Goal: Task Accomplishment & Management: Use online tool/utility

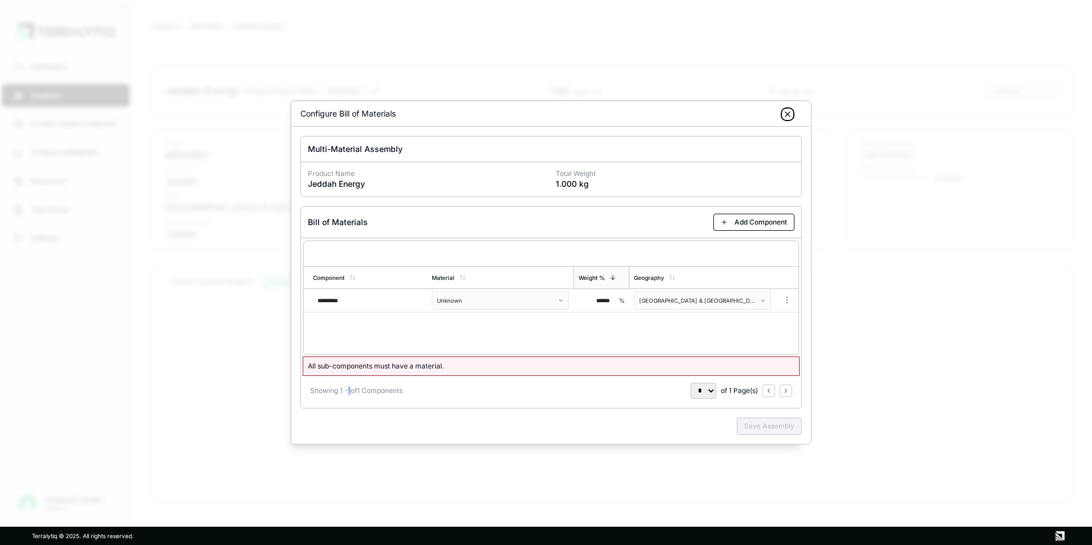
click at [788, 112] on icon "button" at bounding box center [787, 114] width 9 height 9
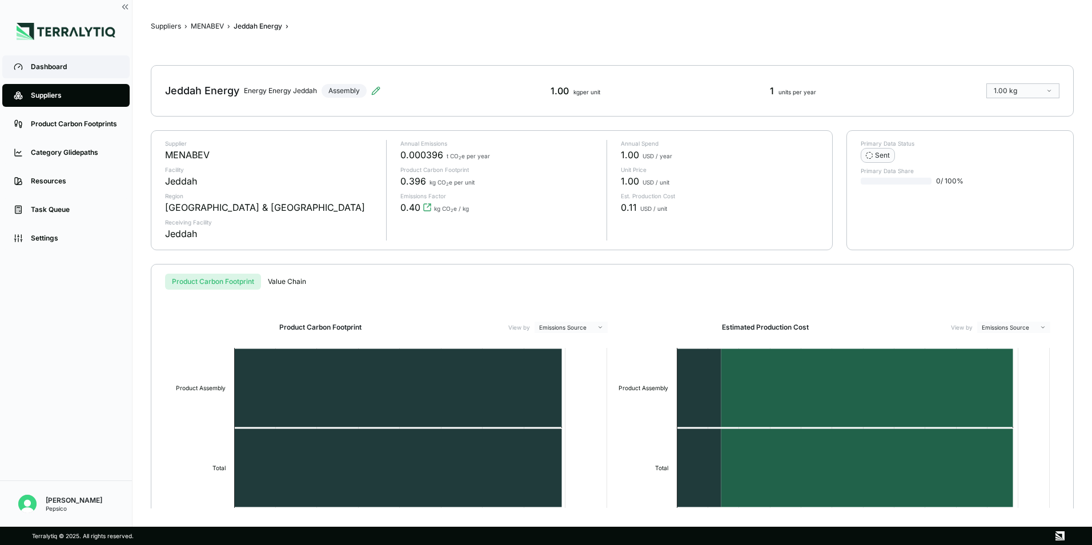
click at [46, 66] on div "Dashboard" at bounding box center [74, 66] width 87 height 9
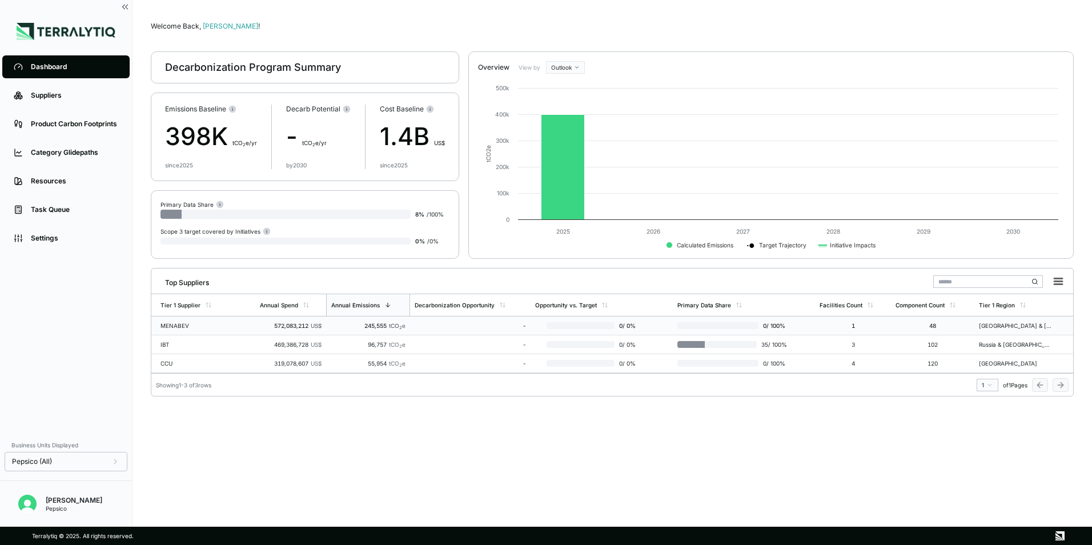
click at [176, 324] on div "MENABEV" at bounding box center [197, 325] width 73 height 7
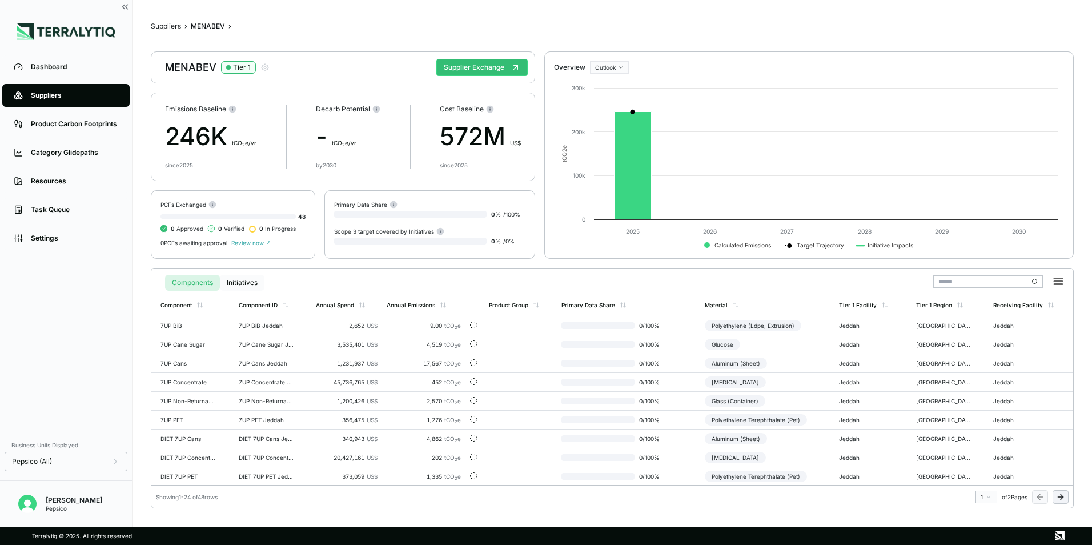
click at [234, 276] on button "Initiatives" at bounding box center [242, 283] width 45 height 16
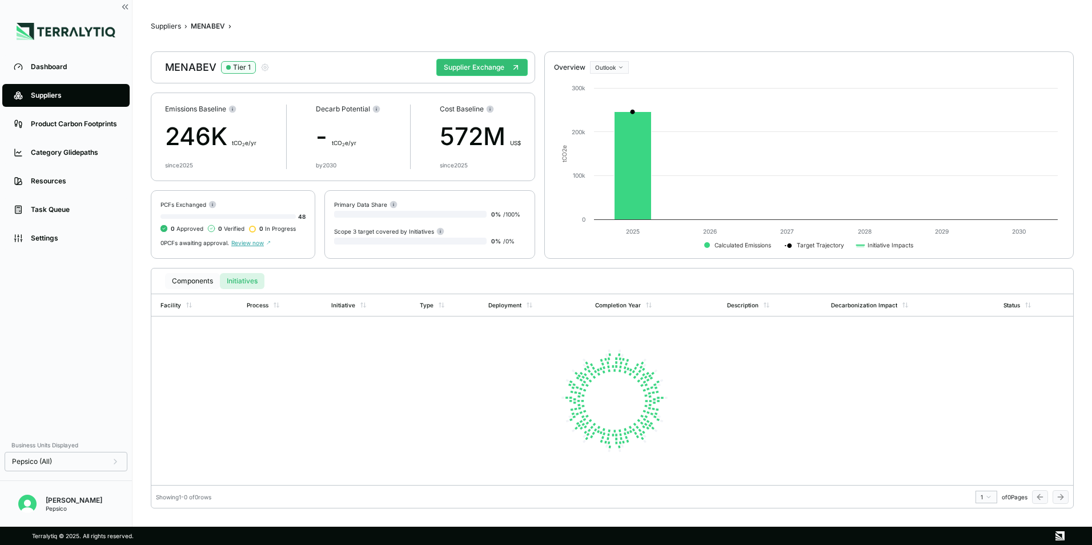
click at [181, 287] on button "Components" at bounding box center [192, 281] width 55 height 16
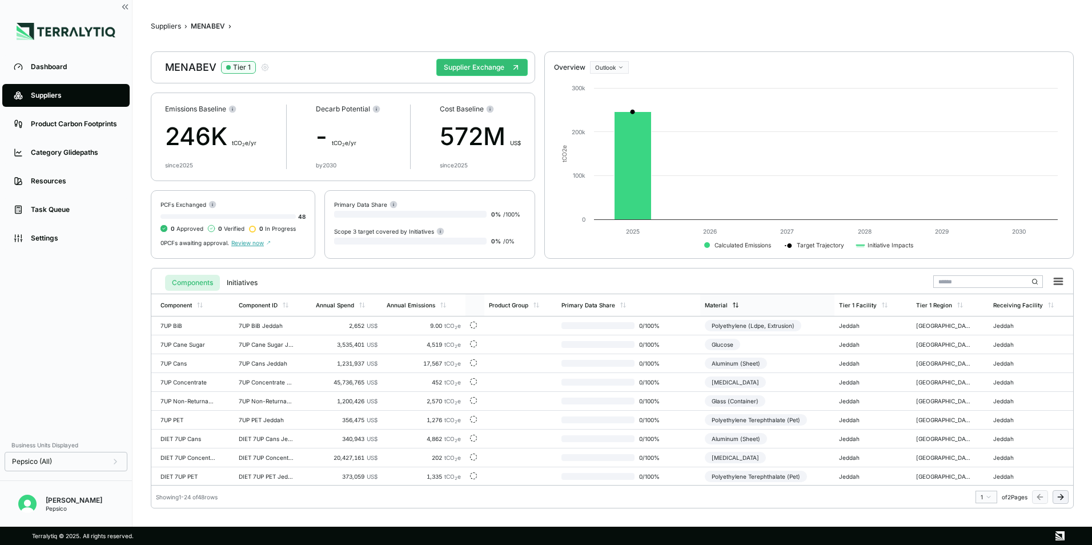
click at [735, 308] on div "Material" at bounding box center [767, 305] width 134 height 22
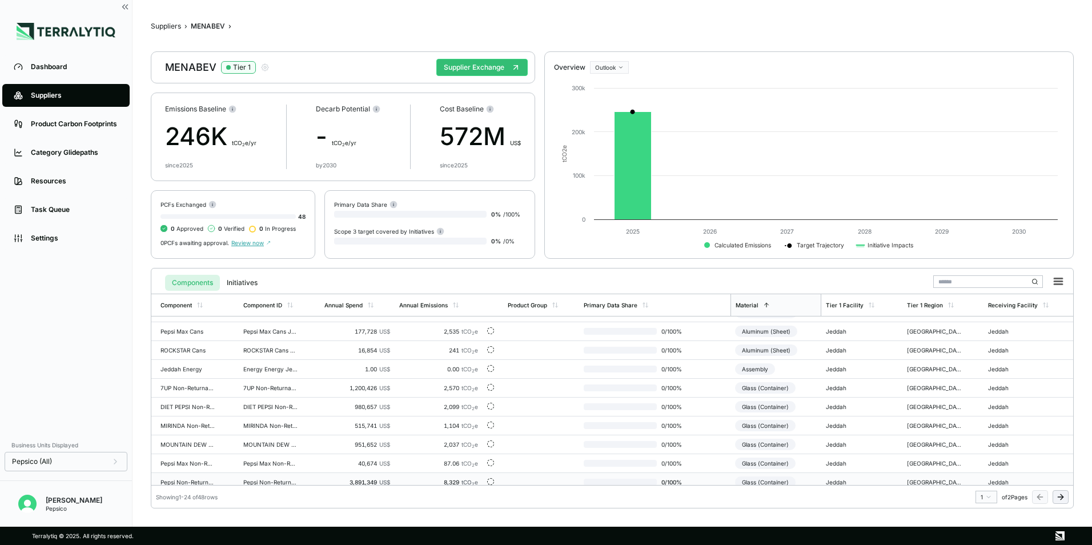
scroll to position [170, 0]
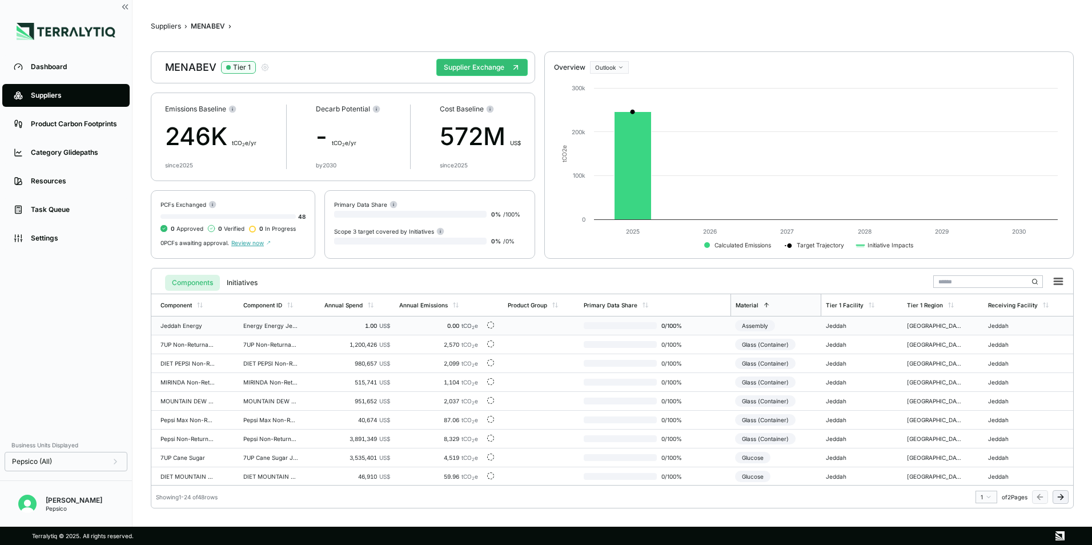
click at [746, 329] on div "Assembly" at bounding box center [755, 325] width 40 height 11
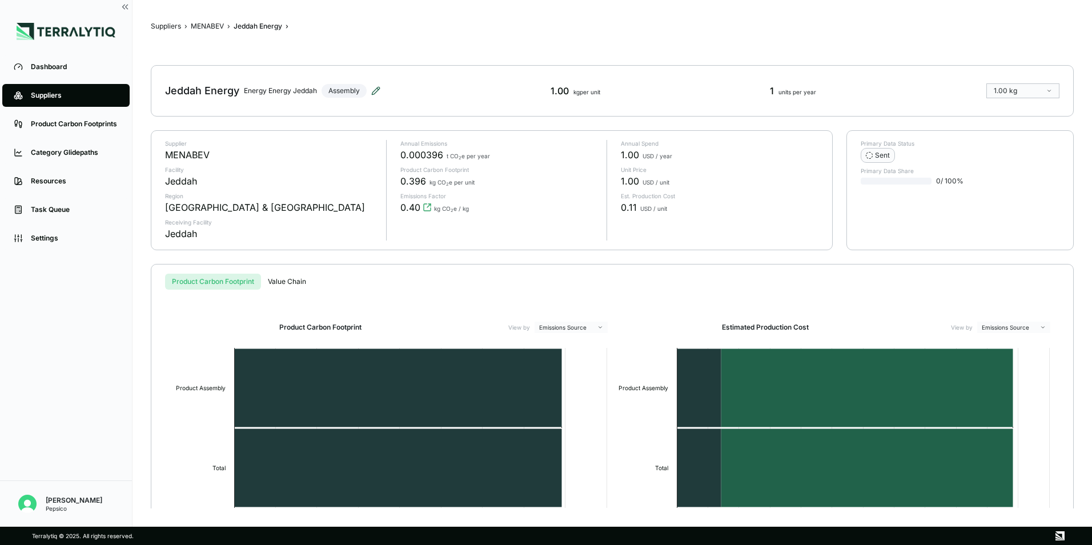
click at [372, 91] on icon at bounding box center [375, 90] width 9 height 9
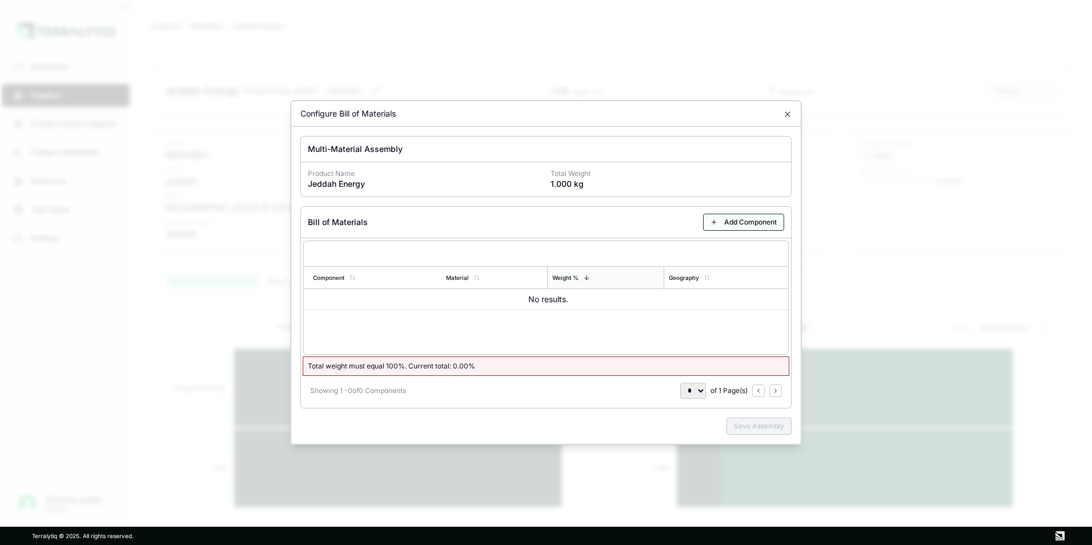
click at [746, 223] on button "Add Component" at bounding box center [743, 222] width 81 height 17
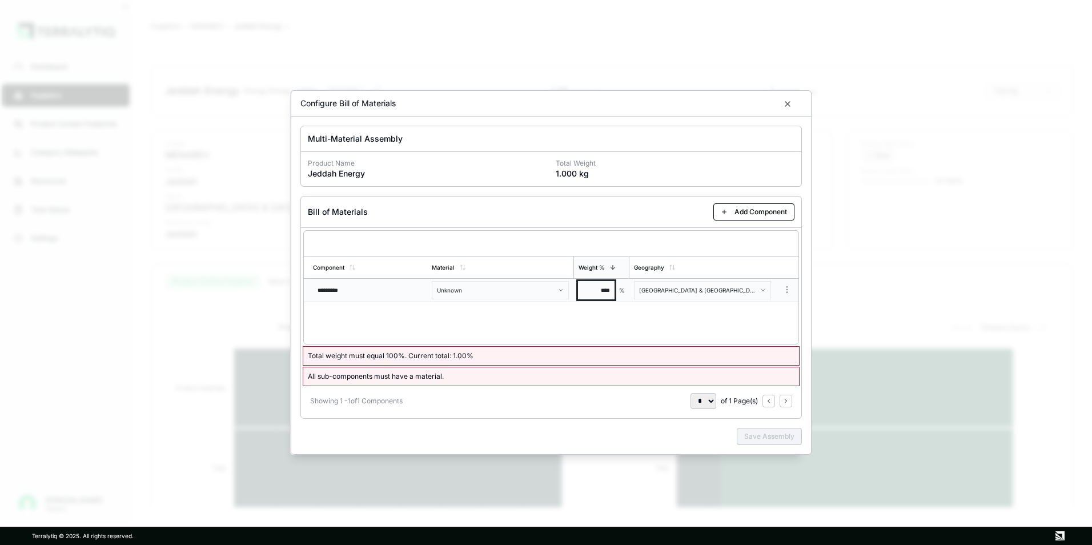
click at [599, 288] on input "****" at bounding box center [596, 290] width 37 height 18
type input "******"
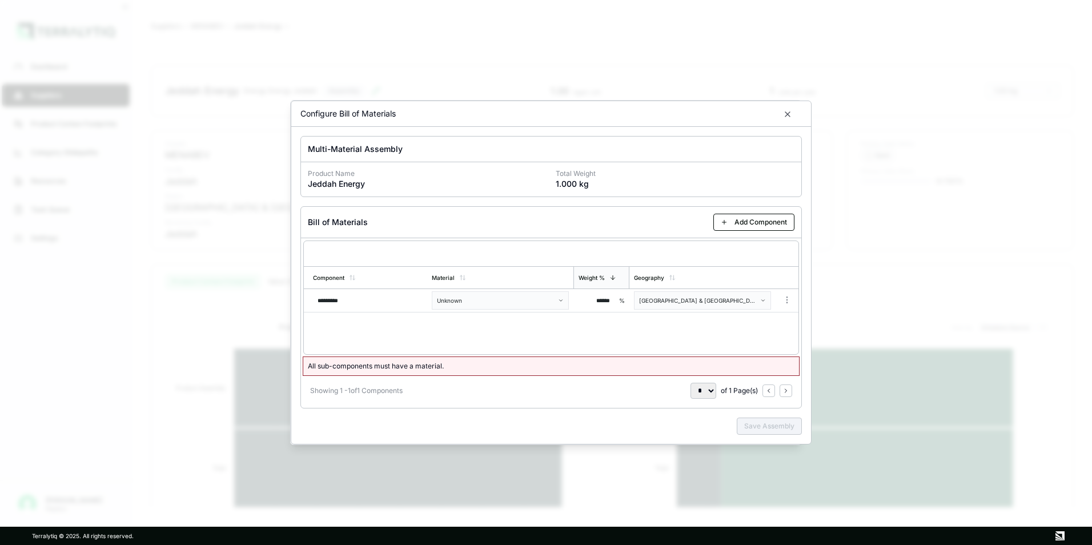
click at [618, 316] on div "Component Material Weight % Geography ********* Unknown ****** % [GEOGRAPHIC_DA…" at bounding box center [551, 298] width 496 height 114
click at [645, 314] on div "Component Material Weight % Geography ********* Unknown ****** % [GEOGRAPHIC_DA…" at bounding box center [551, 298] width 496 height 114
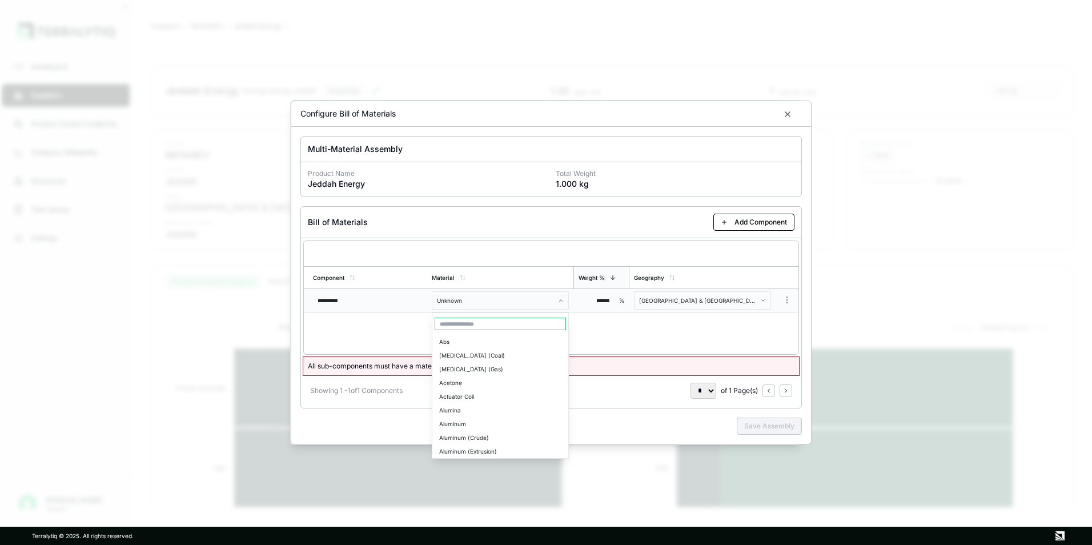
click at [545, 297] on body "Dashboard Suppliers Product Carbon Footprints Category Glidepaths Resources Tas…" at bounding box center [546, 272] width 1092 height 545
click at [462, 301] on body "Dashboard Suppliers Product Carbon Footprints Category Glidepaths Resources Tas…" at bounding box center [546, 272] width 1092 height 545
click at [465, 323] on input "text" at bounding box center [500, 324] width 131 height 13
type input "*"
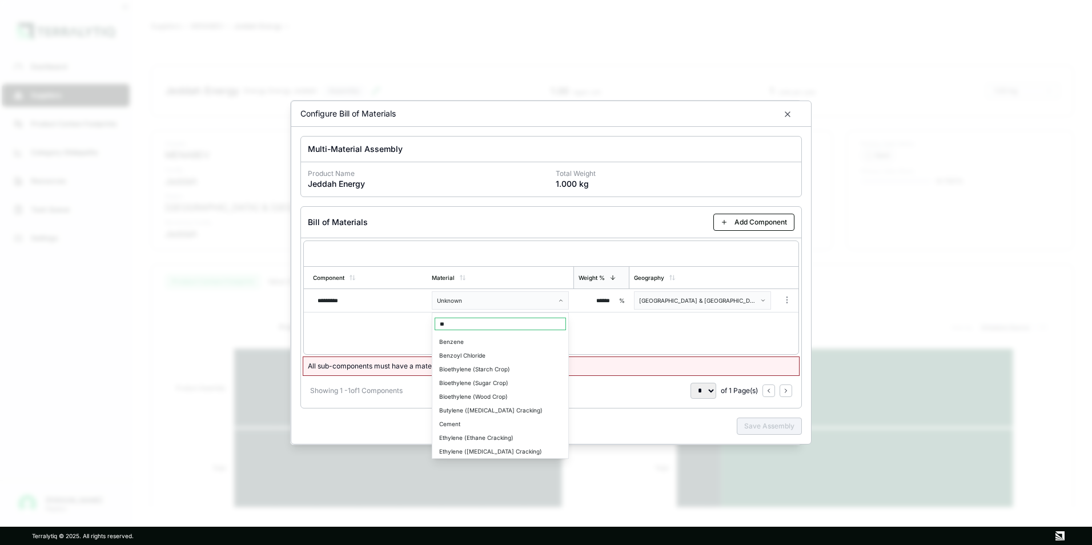
type input "*"
type input "**"
click at [462, 343] on div "Diesel" at bounding box center [500, 342] width 131 height 14
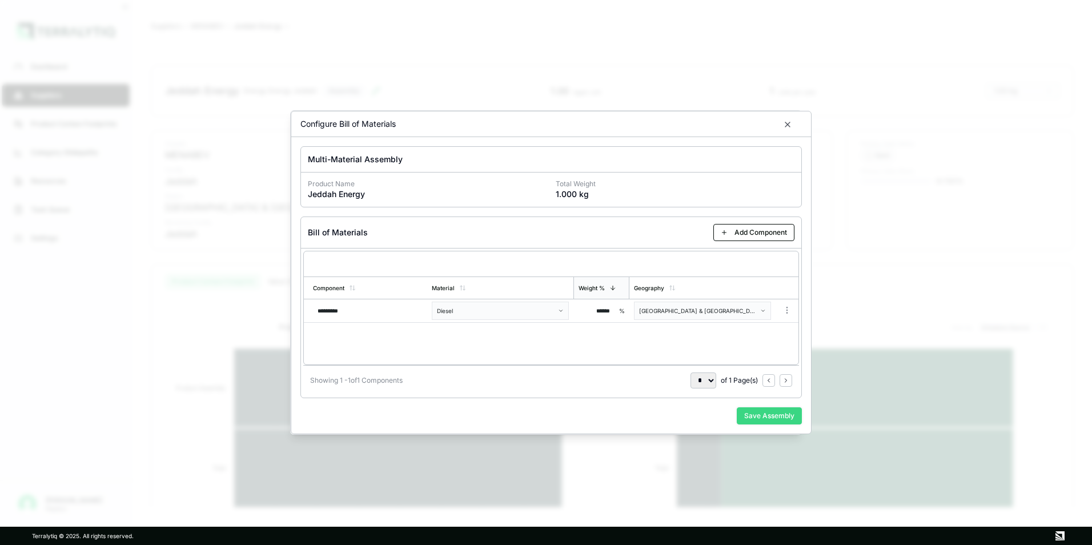
click at [768, 416] on button "Save Assembly" at bounding box center [769, 415] width 65 height 17
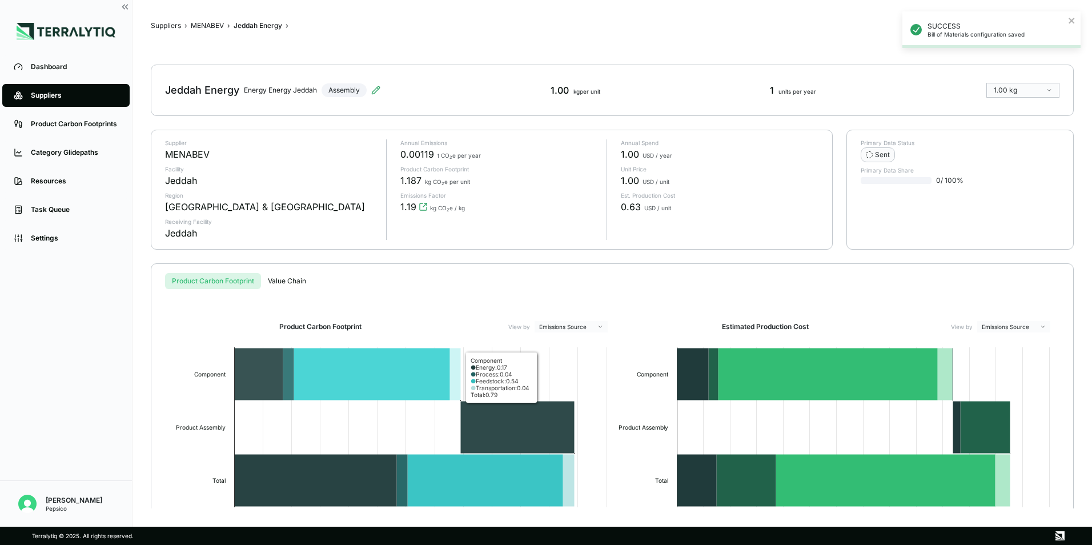
scroll to position [0, 0]
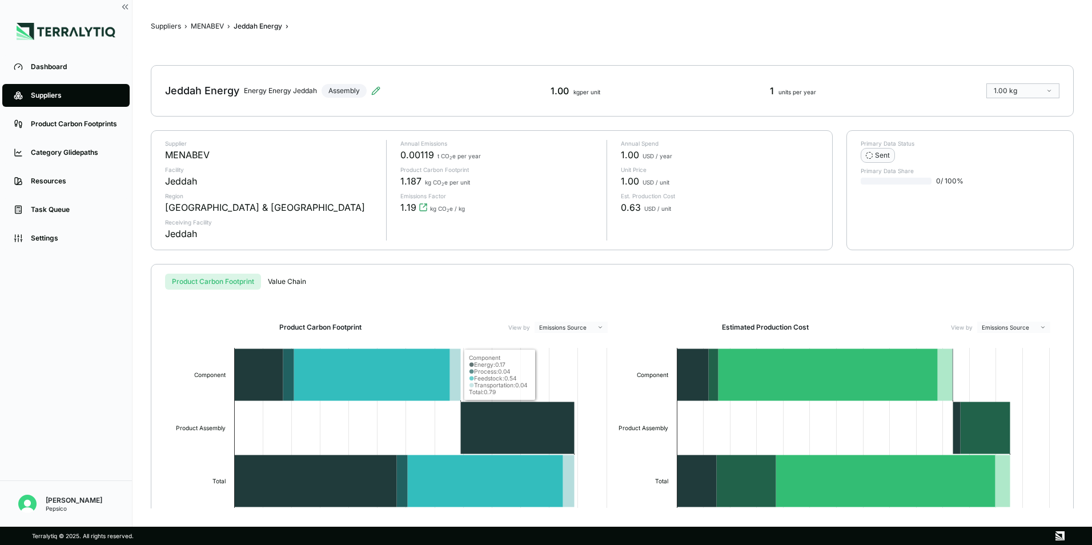
click at [293, 280] on button "Value Chain" at bounding box center [287, 282] width 52 height 16
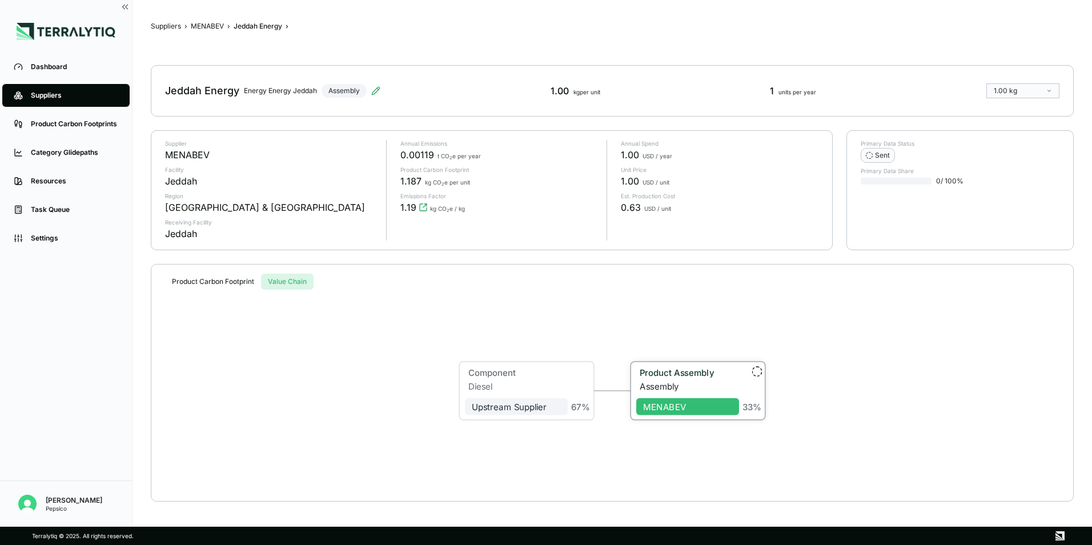
click at [663, 379] on div "Product Assembly" at bounding box center [684, 374] width 96 height 14
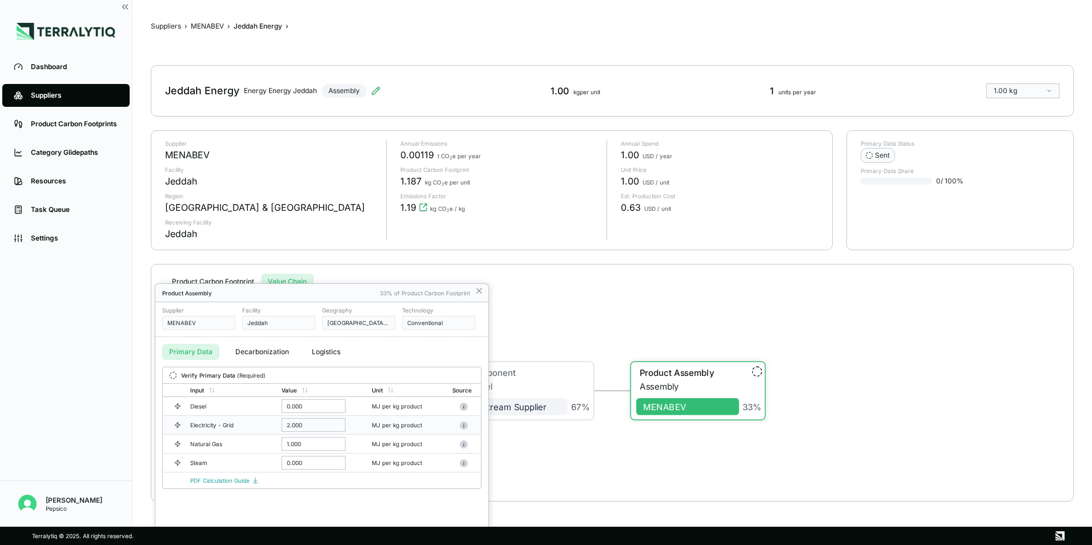
click at [320, 424] on div "2.000" at bounding box center [314, 425] width 64 height 14
click at [294, 423] on div "2.000" at bounding box center [314, 425] width 64 height 14
click at [292, 423] on div "2.000" at bounding box center [314, 425] width 64 height 14
click at [409, 315] on div "Technology Conventional" at bounding box center [438, 318] width 73 height 23
click at [484, 290] on div "Product Assembly 33% of Product Carbon Footprint" at bounding box center [321, 293] width 333 height 18
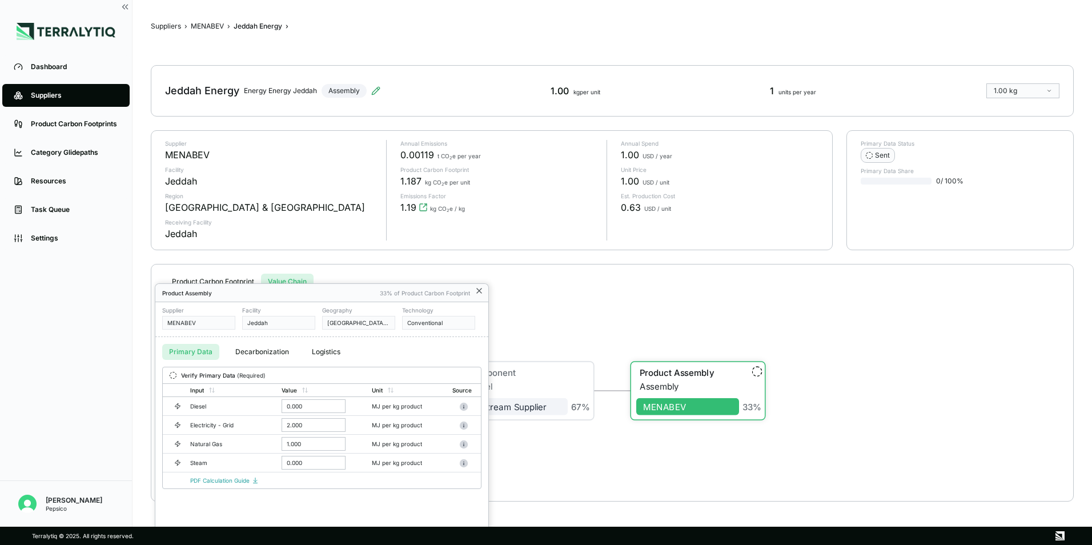
click at [476, 294] on icon at bounding box center [479, 290] width 9 height 9
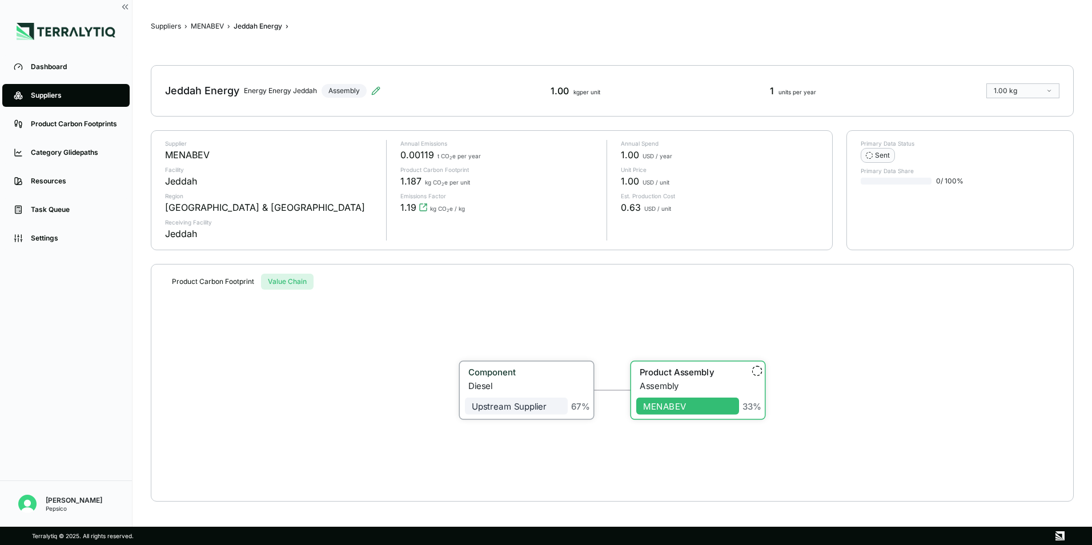
drag, startPoint x: 557, startPoint y: 387, endPoint x: 548, endPoint y: 387, distance: 8.6
click at [556, 387] on div "Diesel" at bounding box center [517, 385] width 99 height 10
click at [525, 412] on span "Upstream Supplier" at bounding box center [515, 406] width 103 height 17
click at [680, 382] on div "Assembly" at bounding box center [688, 385] width 99 height 10
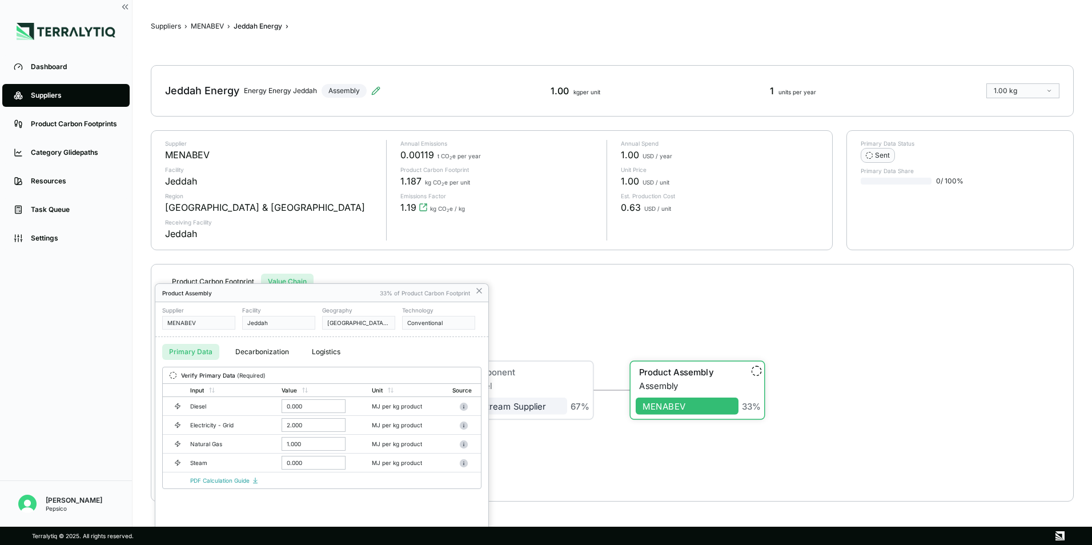
click at [197, 355] on button "Primary Data" at bounding box center [190, 352] width 57 height 16
drag, startPoint x: 189, startPoint y: 298, endPoint x: 392, endPoint y: 297, distance: 203.4
click at [202, 294] on div "Product Assembly 33% of Product Carbon Footprint" at bounding box center [321, 293] width 333 height 18
click at [485, 292] on div "Product Assembly 33% of Product Carbon Footprint" at bounding box center [321, 293] width 333 height 18
click at [477, 289] on icon at bounding box center [479, 290] width 5 height 5
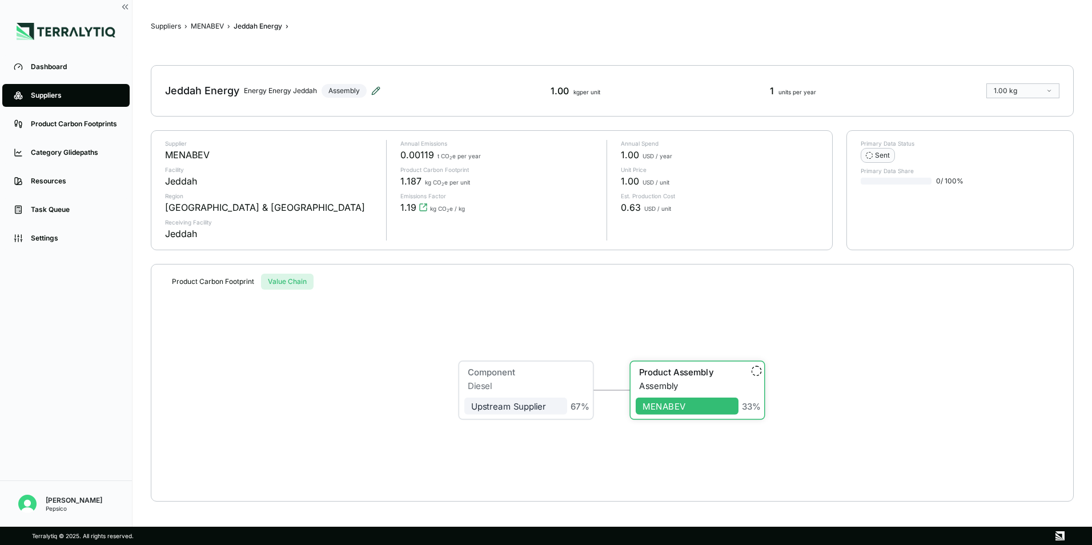
click at [376, 93] on icon at bounding box center [375, 90] width 9 height 9
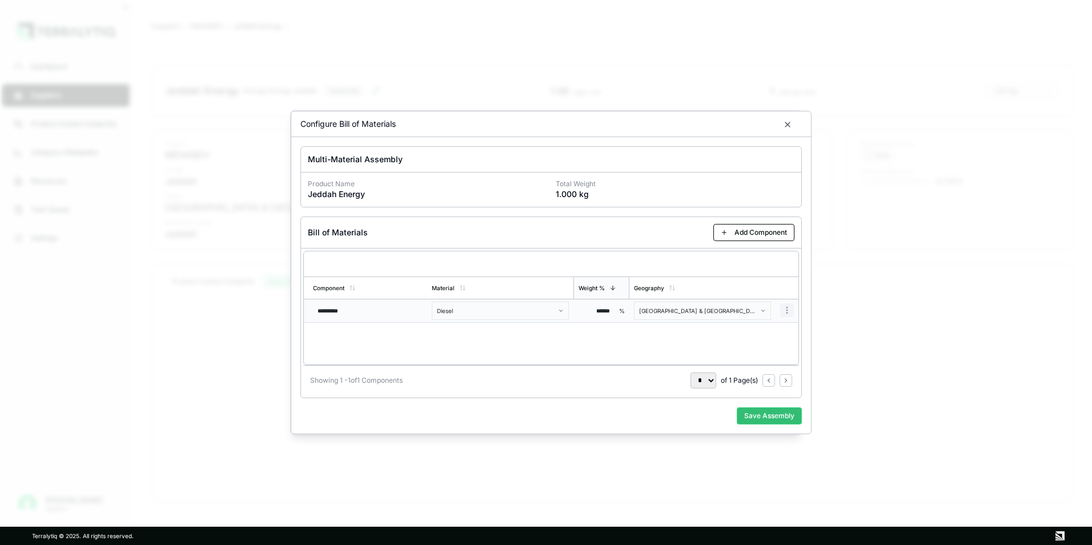
click at [784, 310] on body "Dashboard Suppliers Product Carbon Footprints Category Glidepaths Resources Tas…" at bounding box center [546, 272] width 1092 height 545
click at [748, 327] on div "Remove Component" at bounding box center [753, 330] width 75 height 16
click at [558, 350] on div "Component Material Weight % Geography ********* Diesel ****** % [GEOGRAPHIC_DAT…" at bounding box center [551, 308] width 496 height 114
click at [763, 237] on button "Add Component" at bounding box center [754, 232] width 81 height 17
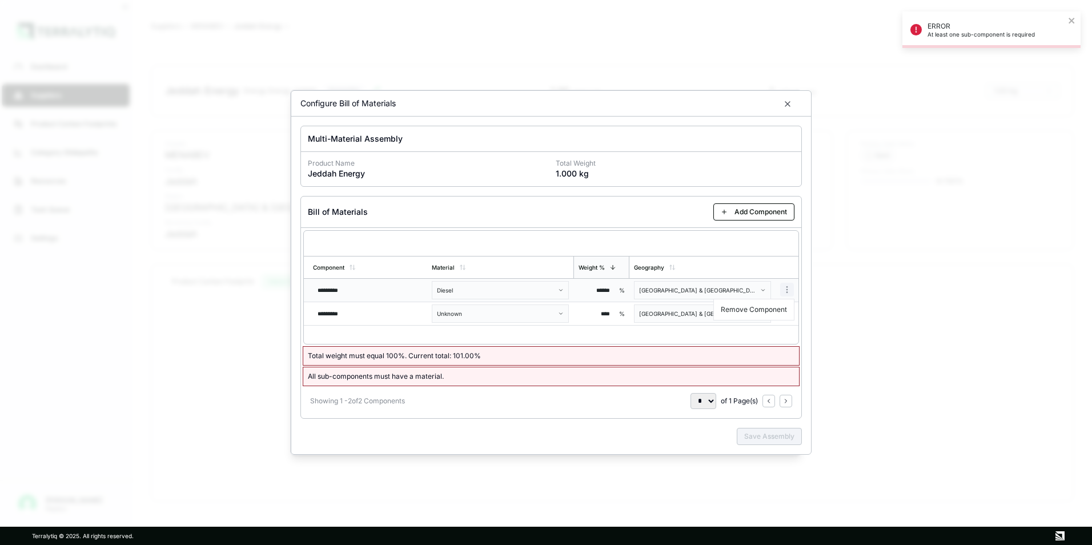
click at [786, 289] on body "ERROR At least one sub-component is required Dashboard Suppliers Product Carbon…" at bounding box center [546, 272] width 1092 height 545
click at [760, 316] on div "Remove Component" at bounding box center [753, 310] width 75 height 16
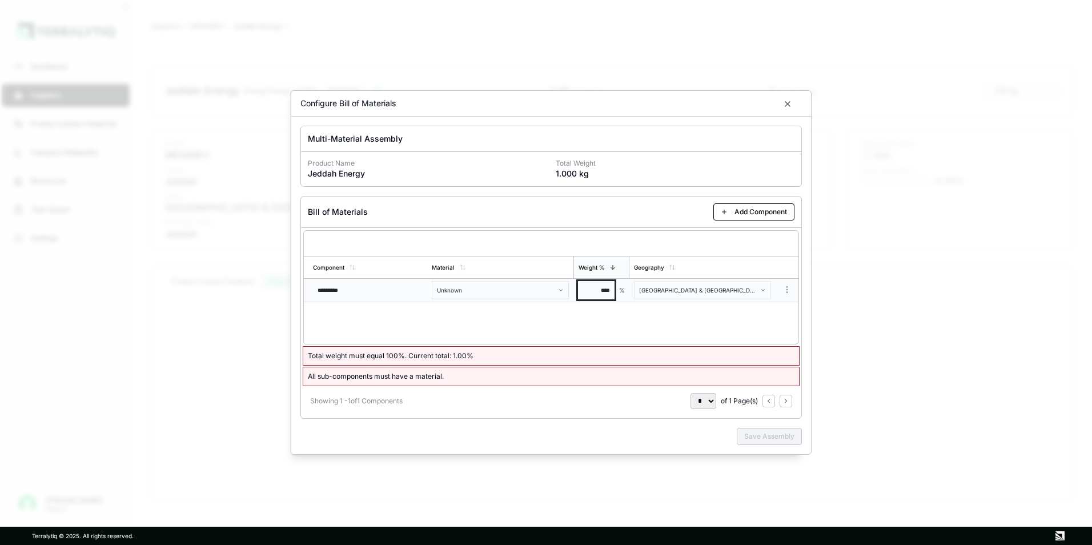
click at [599, 290] on input "****" at bounding box center [596, 290] width 37 height 18
click at [601, 290] on input "****" at bounding box center [596, 290] width 37 height 18
type input "******"
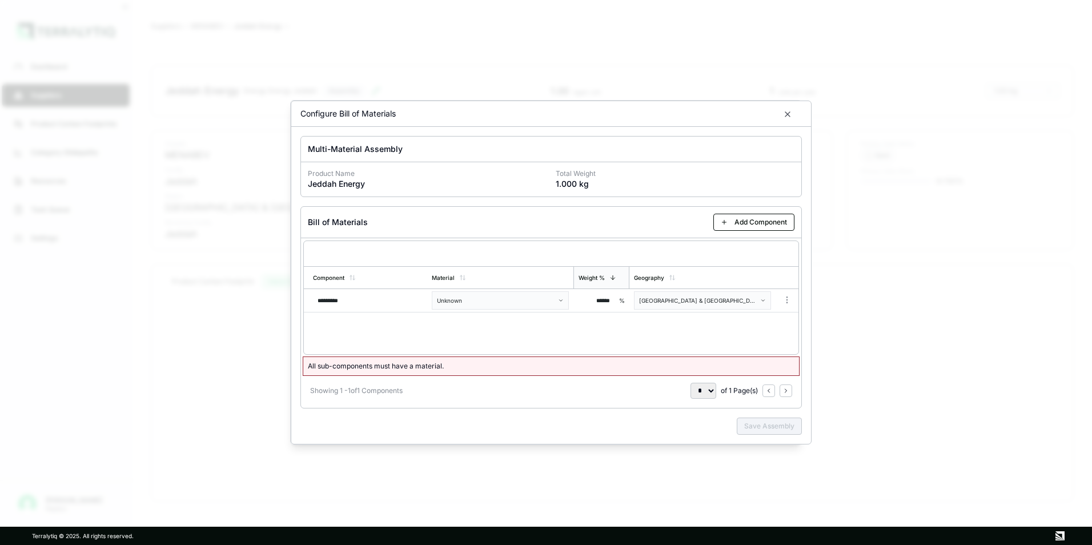
click at [626, 329] on div "Component Material Weight % Geography ********* Unknown ****** % [GEOGRAPHIC_DA…" at bounding box center [551, 298] width 496 height 114
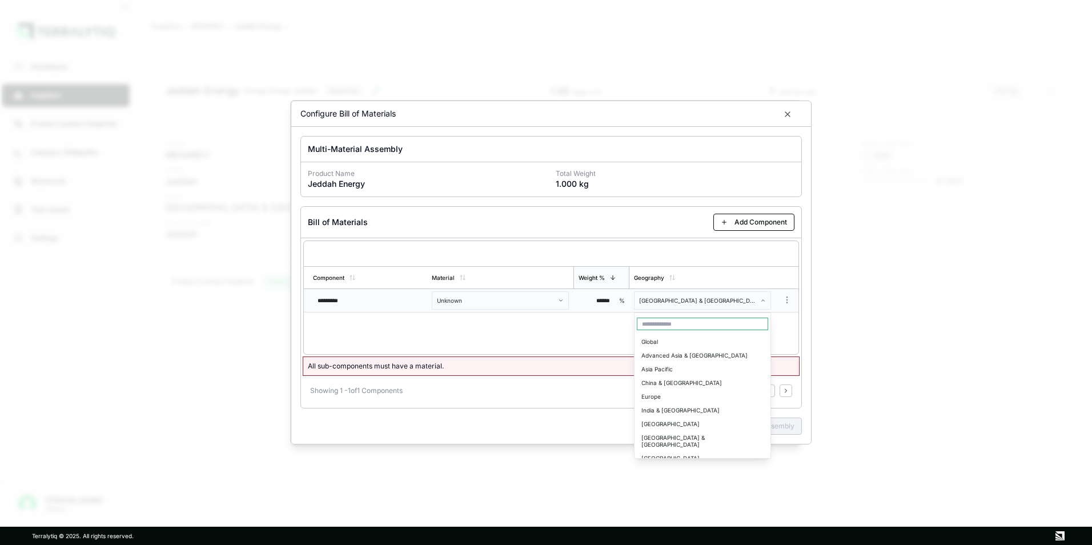
click at [710, 307] on body "Dashboard Suppliers Product Carbon Footprints Category Glidepaths Resources Tas…" at bounding box center [546, 272] width 1092 height 545
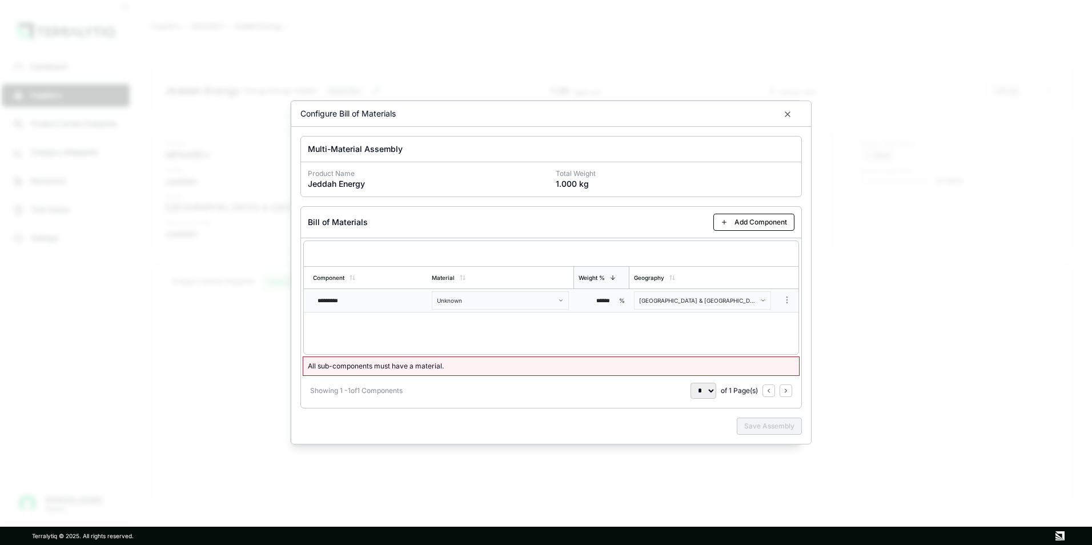
click at [518, 302] on body "Dashboard Suppliers Product Carbon Footprints Category Glidepaths Resources Tas…" at bounding box center [546, 272] width 1092 height 545
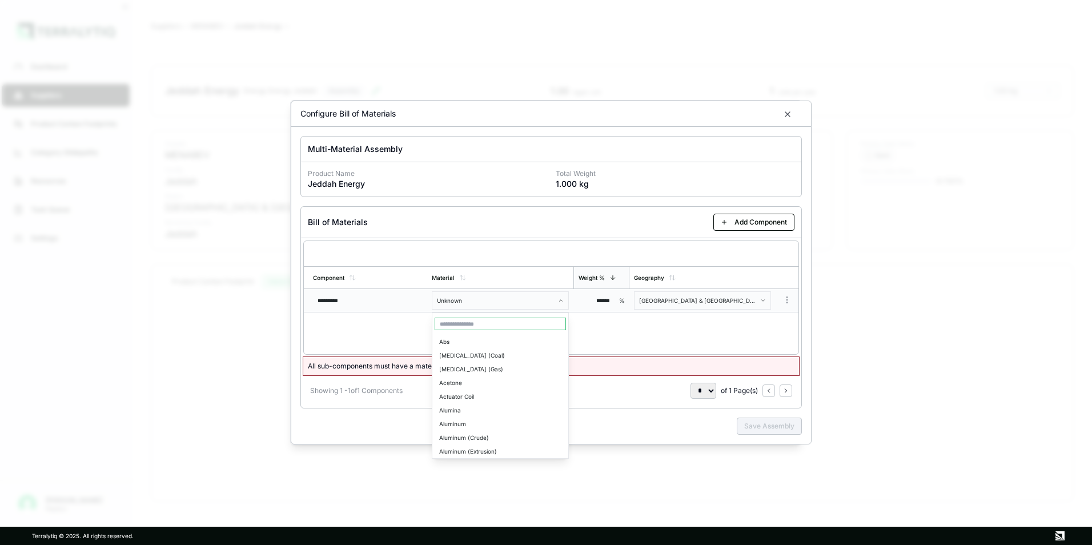
click at [548, 295] on body "Dashboard Suppliers Product Carbon Footprints Category Glidepaths Resources Tas…" at bounding box center [546, 272] width 1092 height 545
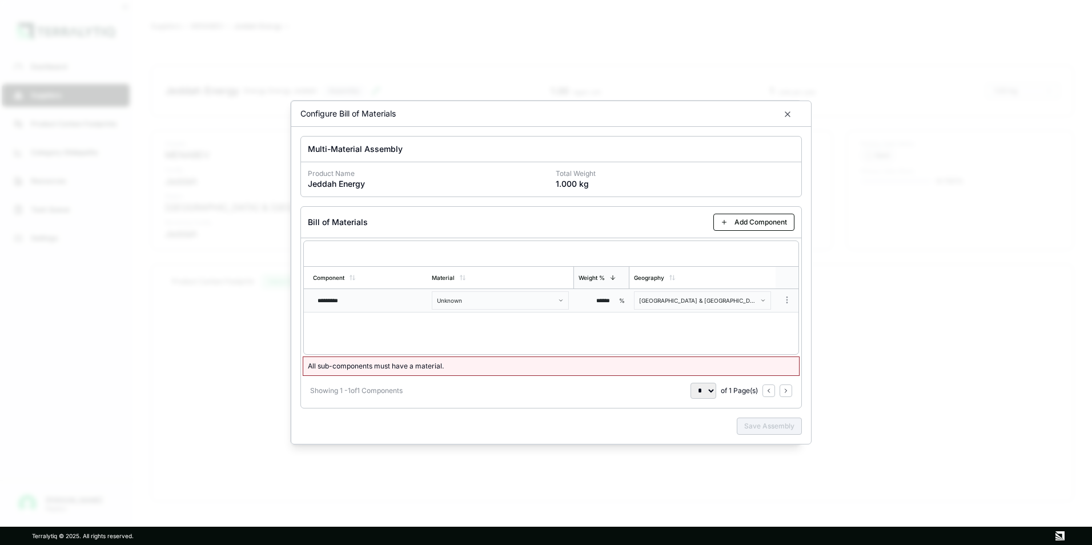
click at [506, 288] on th "Material" at bounding box center [500, 277] width 146 height 23
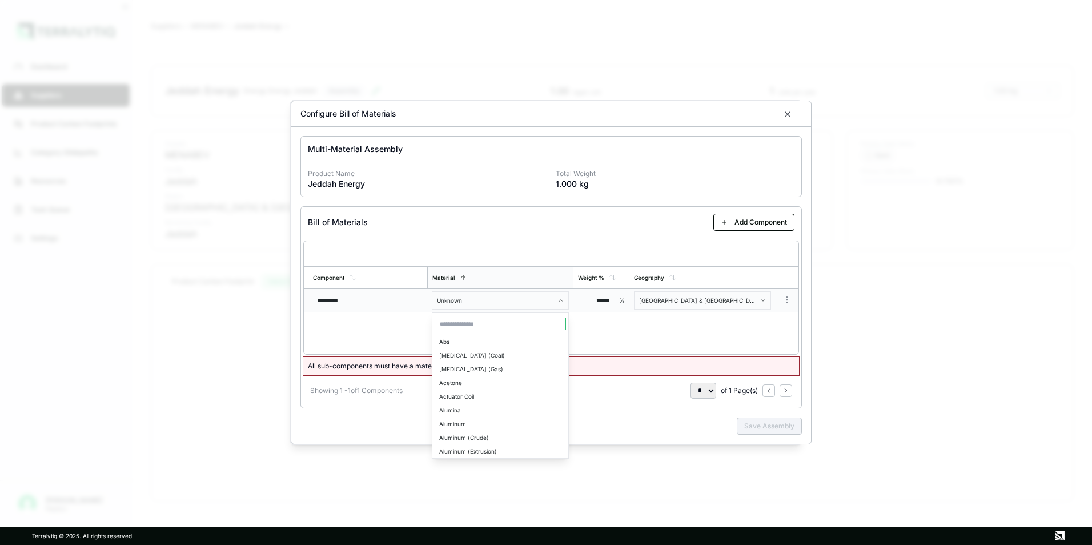
click at [510, 304] on body "Dashboard Suppliers Product Carbon Footprints Category Glidepaths Resources Tas…" at bounding box center [546, 272] width 1092 height 545
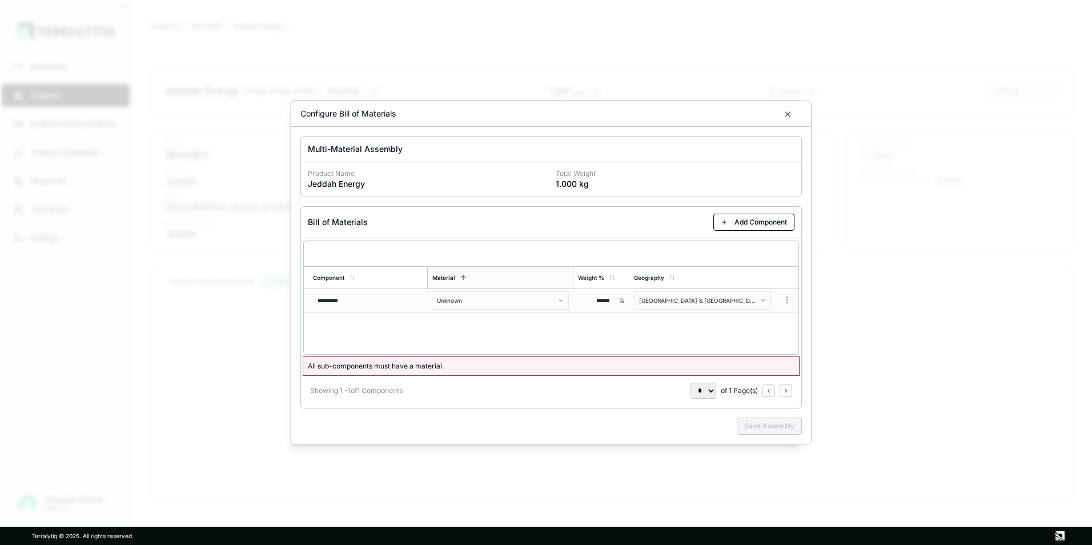
click at [478, 303] on body "Dashboard Suppliers Product Carbon Footprints Category Glidepaths Resources Tas…" at bounding box center [546, 272] width 1092 height 545
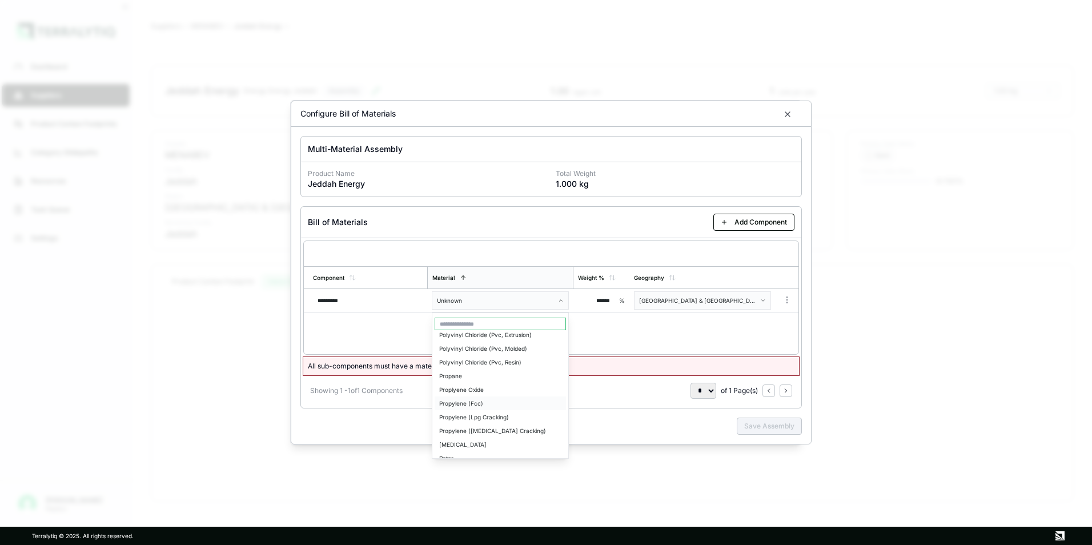
scroll to position [1696, 0]
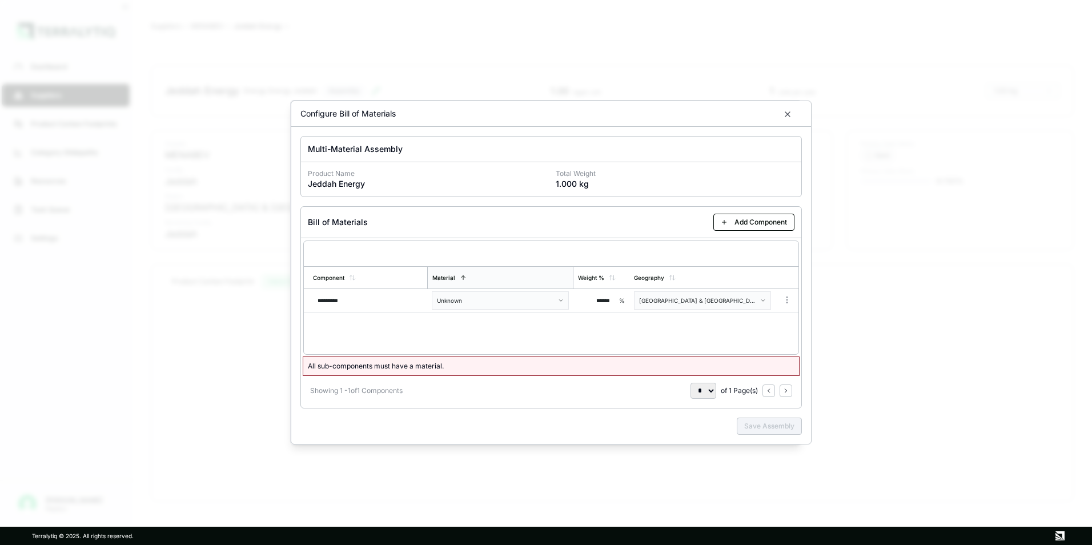
click at [655, 339] on body "Dashboard Suppliers Product Carbon Footprints Category Glidepaths Resources Tas…" at bounding box center [546, 272] width 1092 height 545
click at [788, 107] on div "Configure Bill of Materials" at bounding box center [551, 114] width 520 height 26
click at [787, 113] on icon "button" at bounding box center [787, 114] width 9 height 9
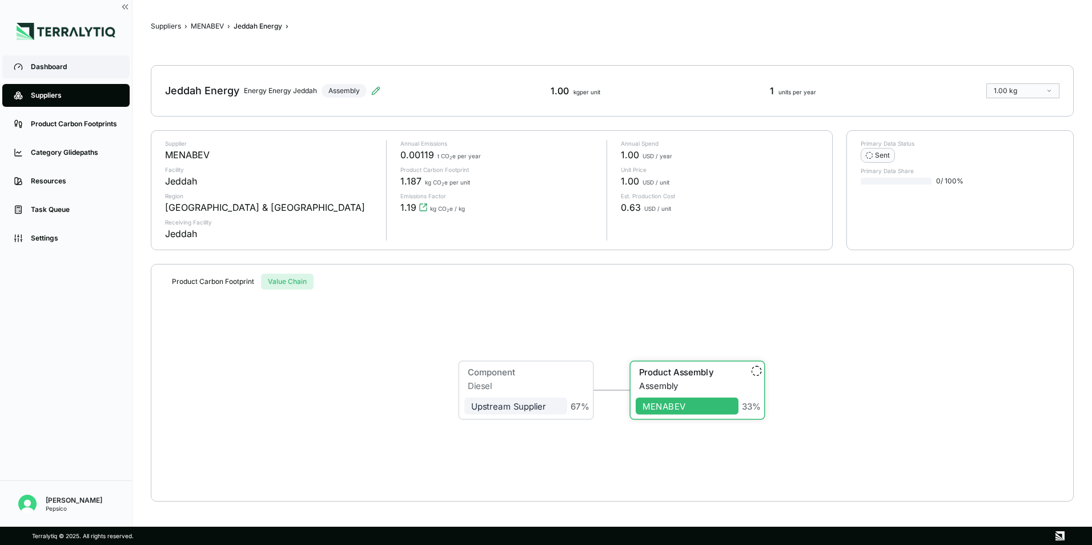
click at [89, 59] on link "Dashboard" at bounding box center [65, 66] width 127 height 23
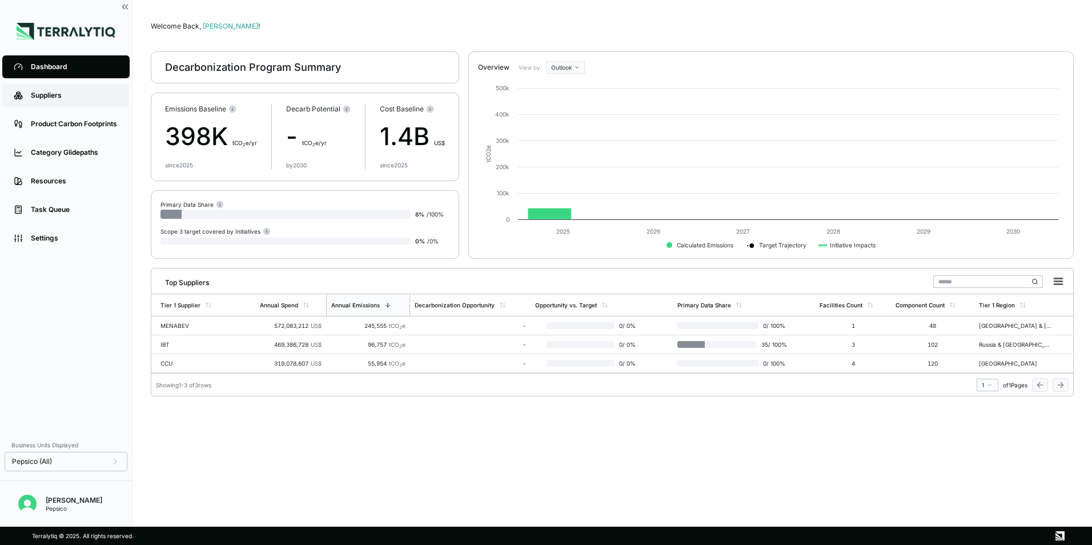
click at [82, 91] on div "Suppliers" at bounding box center [74, 95] width 87 height 9
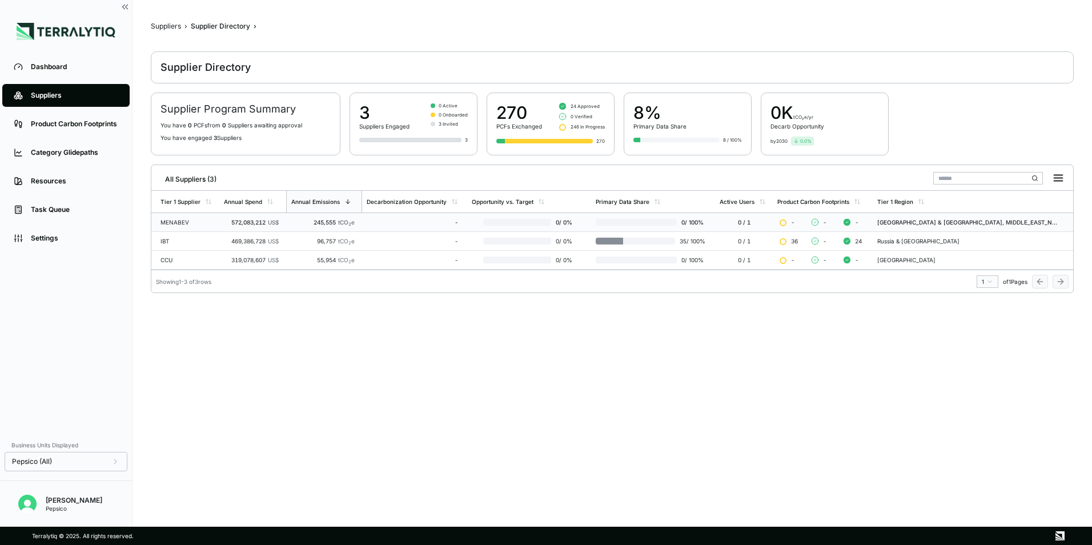
click at [209, 219] on div "MENABEV" at bounding box center [188, 222] width 54 height 7
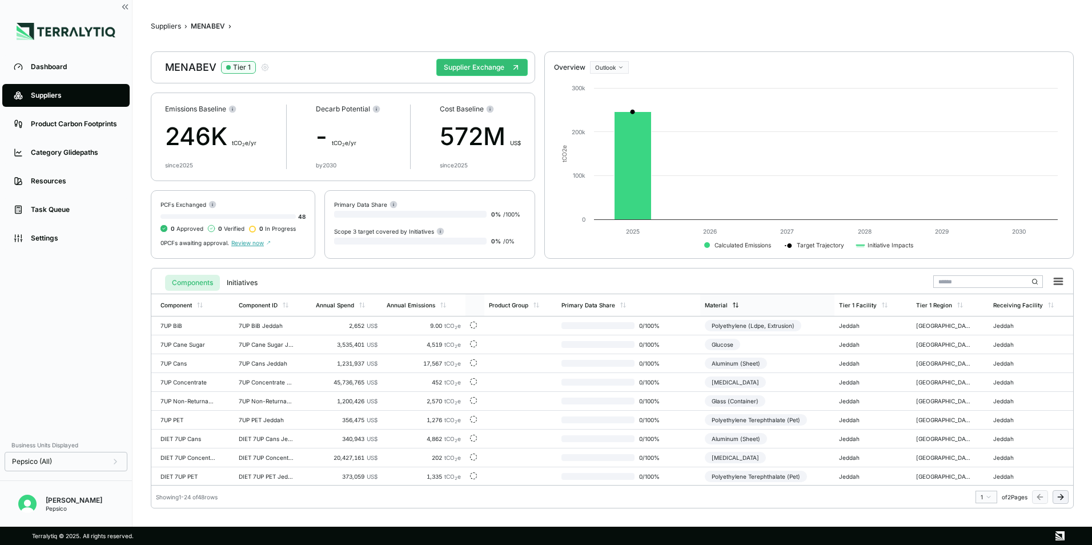
click at [740, 302] on div "Material" at bounding box center [767, 305] width 134 height 22
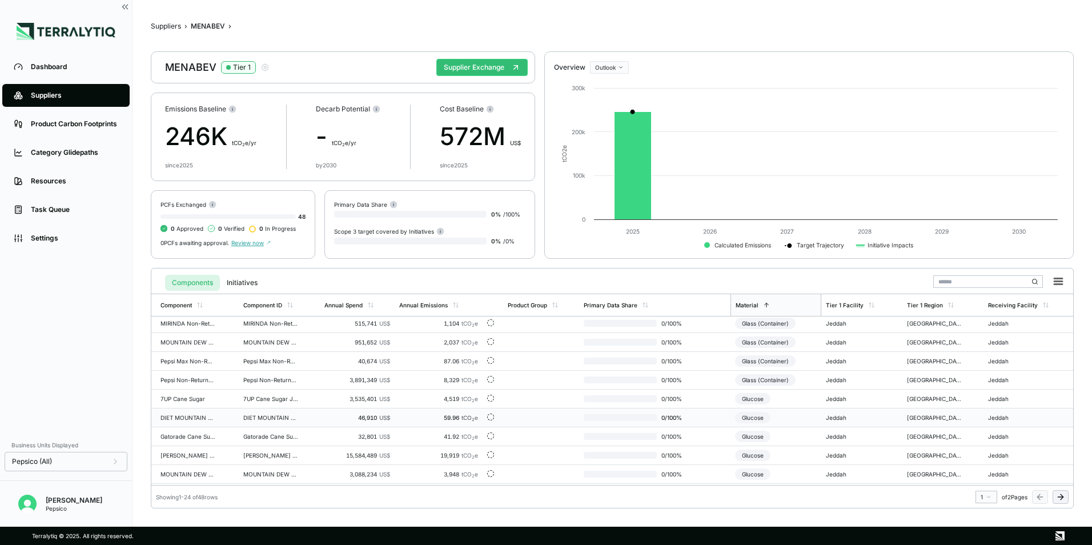
scroll to position [114, 0]
click at [355, 382] on div "1.00 US$" at bounding box center [357, 381] width 66 height 7
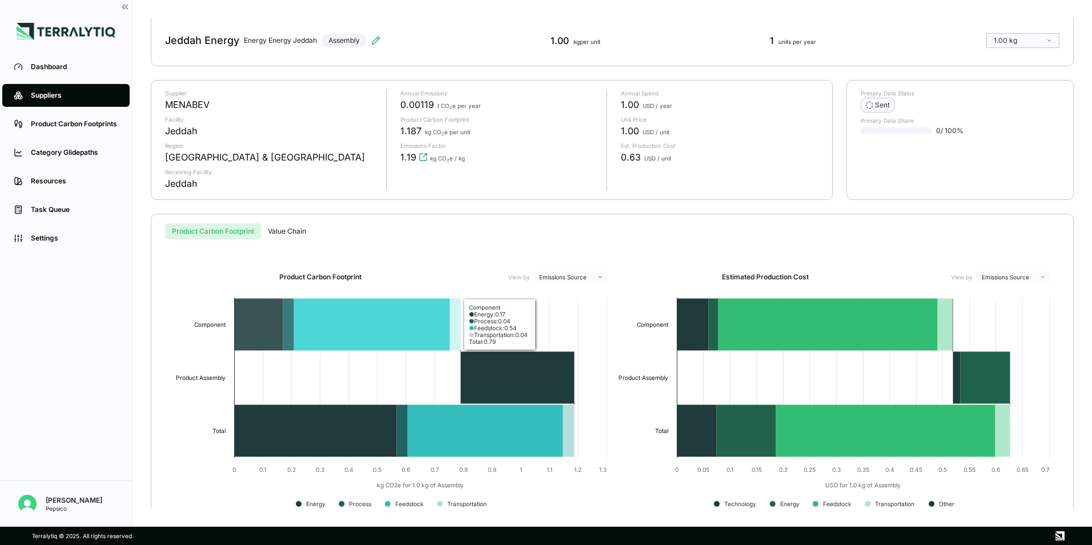
scroll to position [72, 0]
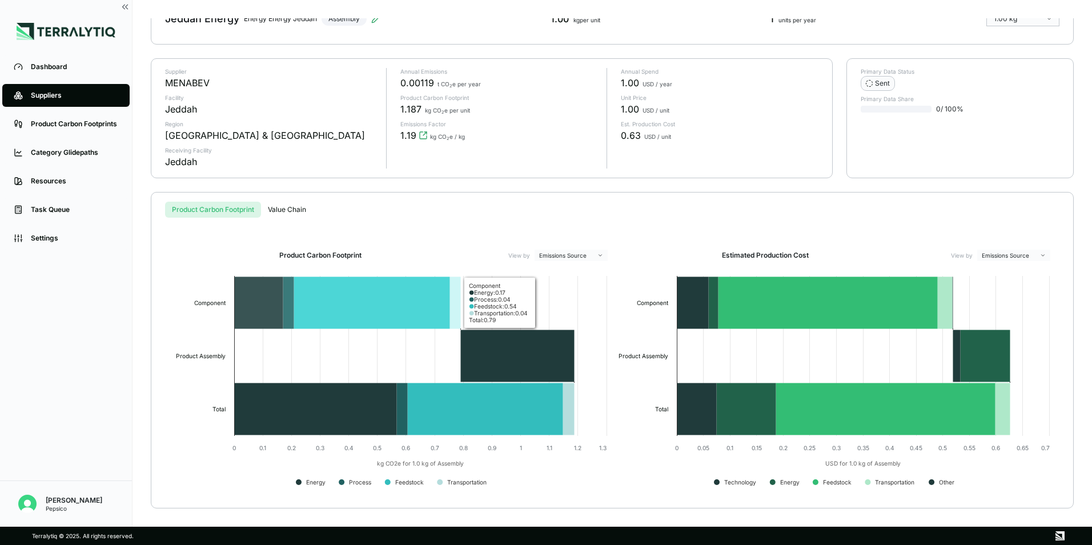
click at [350, 306] on icon at bounding box center [372, 303] width 156 height 52
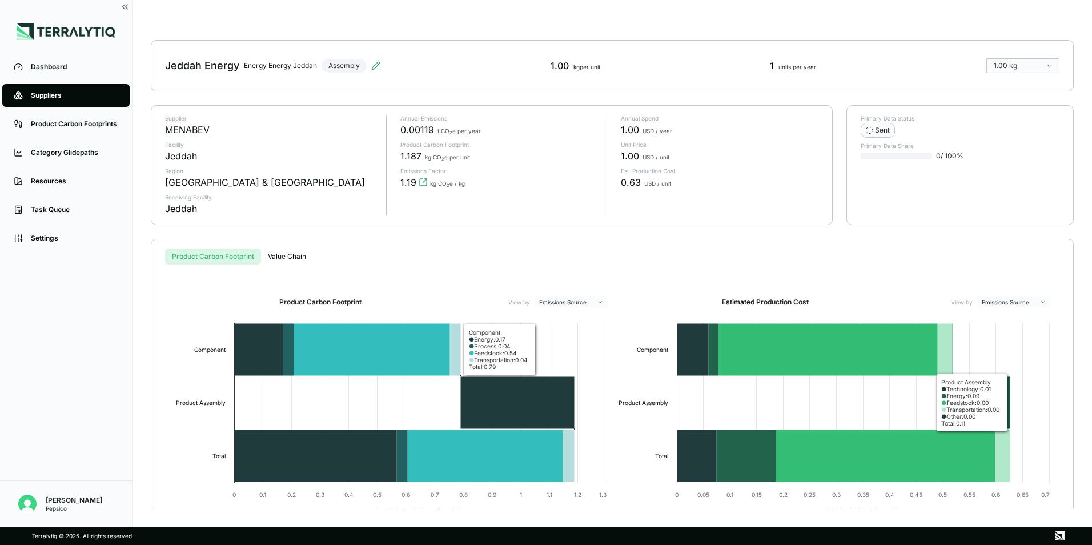
scroll to position [0, 0]
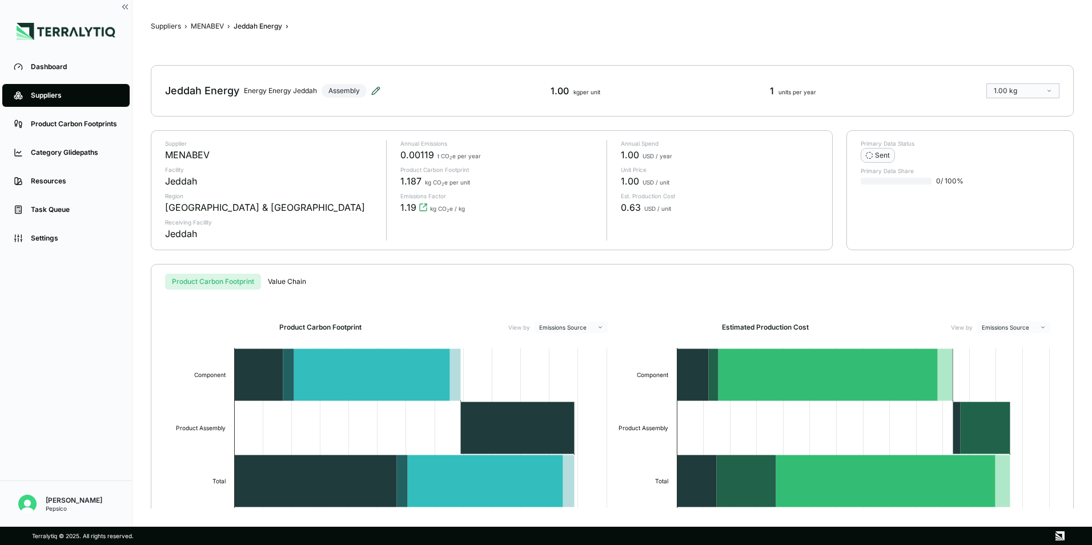
click at [376, 93] on icon at bounding box center [375, 90] width 9 height 9
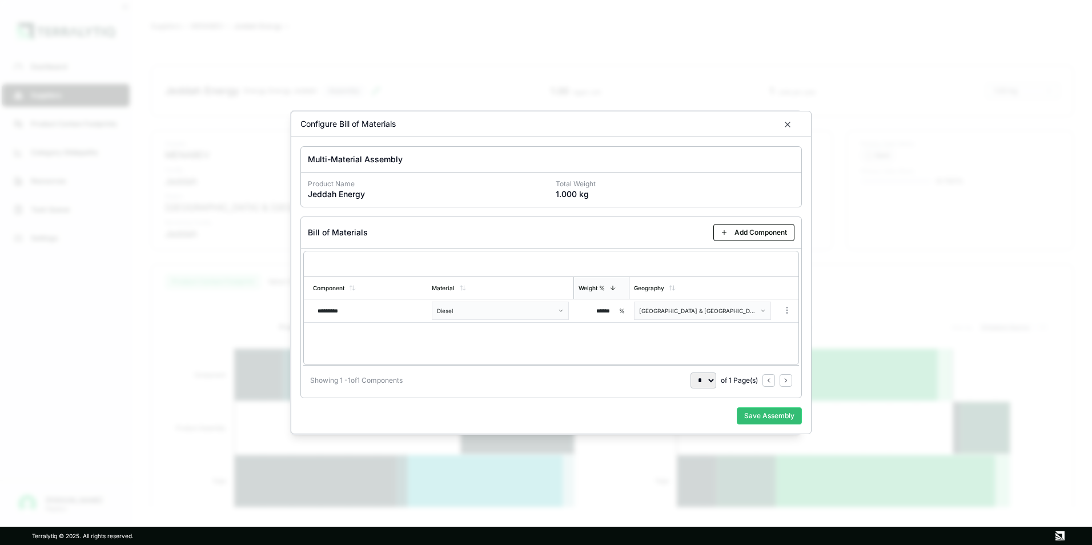
click at [803, 311] on div "Multi-Material Assembly Product Name Jeddah Energy Total Weight 1.000 kg Bill o…" at bounding box center [551, 285] width 520 height 296
click at [755, 234] on button "Add Component" at bounding box center [754, 232] width 81 height 17
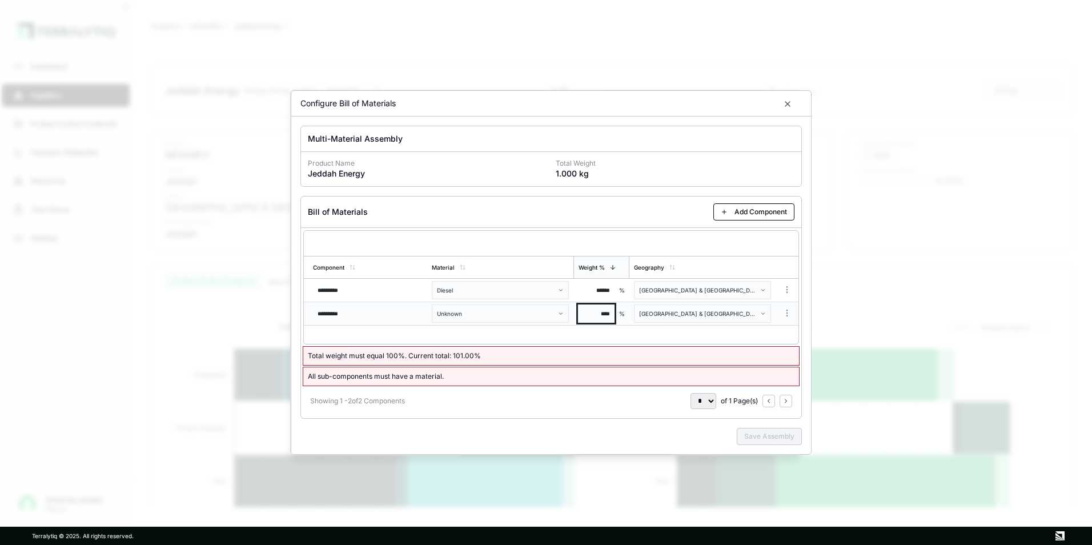
click at [600, 308] on input "****" at bounding box center [596, 313] width 37 height 18
type input "******"
click at [574, 231] on div at bounding box center [551, 233] width 486 height 5
click at [804, 290] on div "Multi-Material Assembly Product Name Jeddah Energy Total Weight 1.000 kg Bill o…" at bounding box center [551, 286] width 520 height 338
click at [784, 283] on body "Dashboard Suppliers Product Carbon Footprints Category Glidepaths Resources Tas…" at bounding box center [546, 272] width 1092 height 545
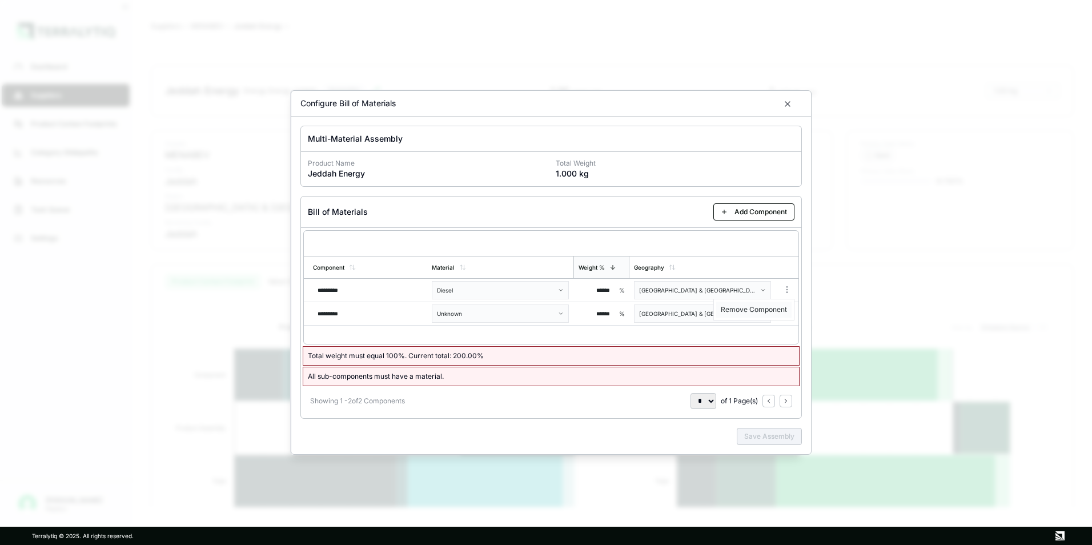
click at [770, 307] on div "Remove Component" at bounding box center [753, 310] width 75 height 16
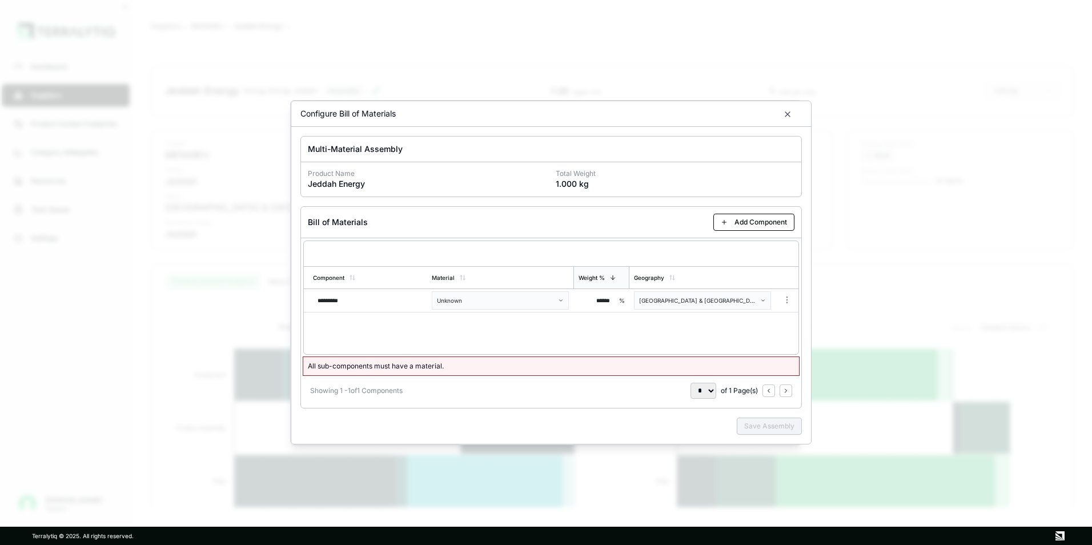
click at [698, 343] on div "Component Material Weight % Geography ********* Unknown ****** % [GEOGRAPHIC_DA…" at bounding box center [551, 298] width 496 height 114
click at [711, 392] on select "*" at bounding box center [704, 391] width 26 height 16
click at [744, 400] on div "Showing 1 - 1 of 1 Components * of 1 Page(s)" at bounding box center [551, 390] width 496 height 30
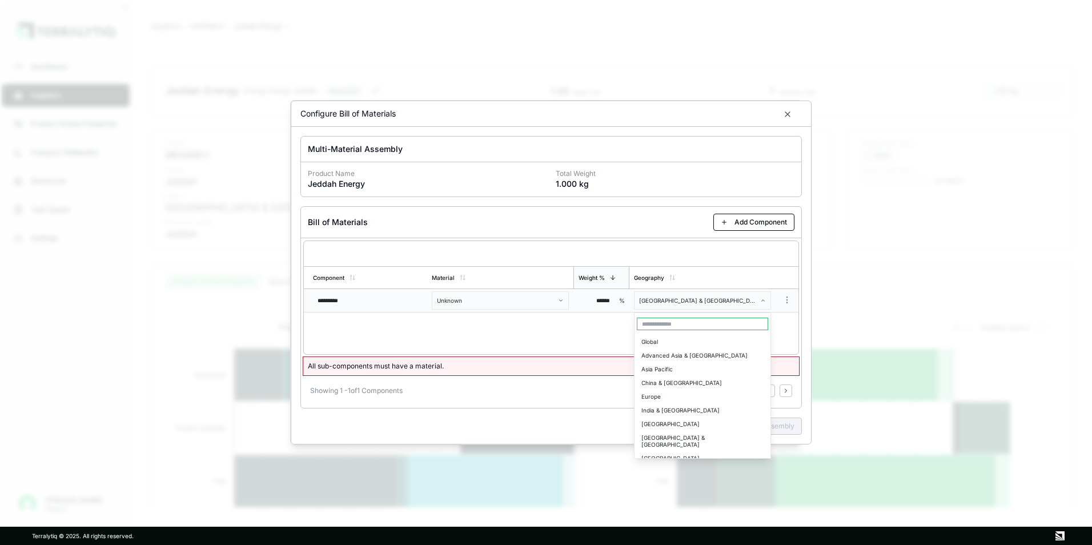
click at [674, 304] on body "Dashboard Suppliers Product Carbon Footprints Category Glidepaths Resources Tas…" at bounding box center [546, 272] width 1092 height 545
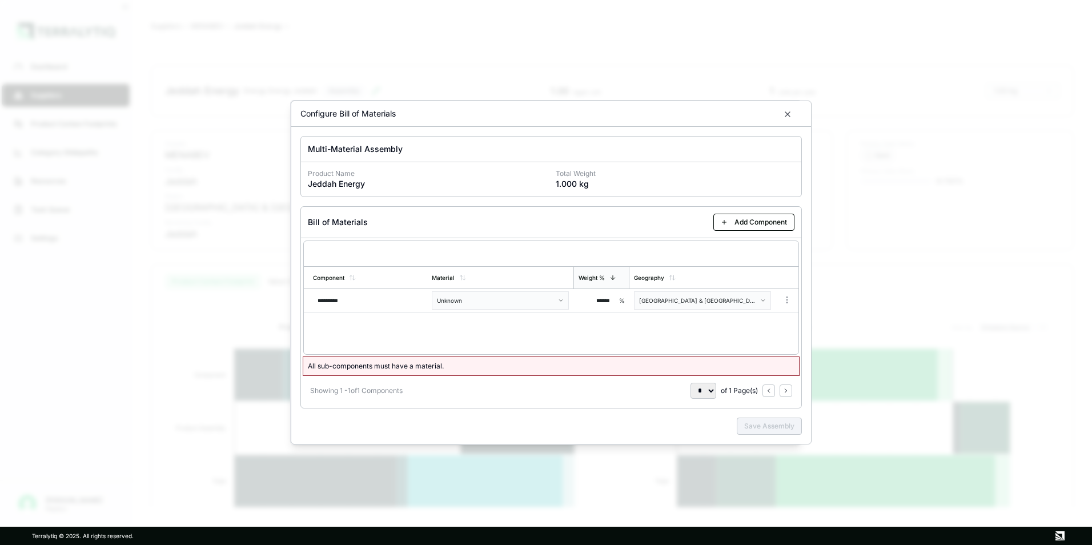
click at [575, 329] on body "Dashboard Suppliers Product Carbon Footprints Category Glidepaths Resources Tas…" at bounding box center [546, 272] width 1092 height 545
click at [536, 305] on body "Dashboard Suppliers Product Carbon Footprints Category Glidepaths Resources Tas…" at bounding box center [546, 272] width 1092 height 545
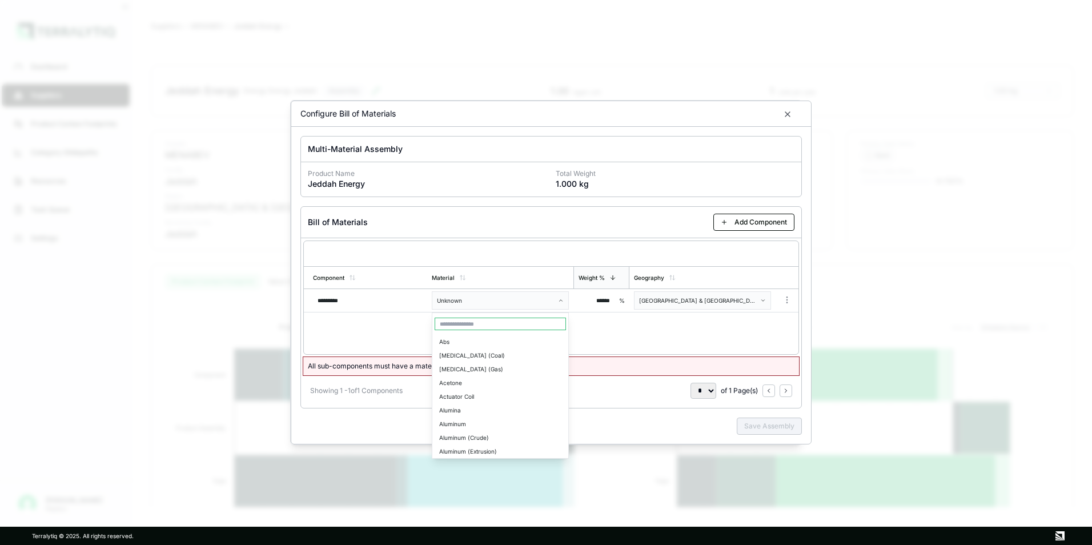
click at [500, 327] on input "text" at bounding box center [500, 324] width 131 height 13
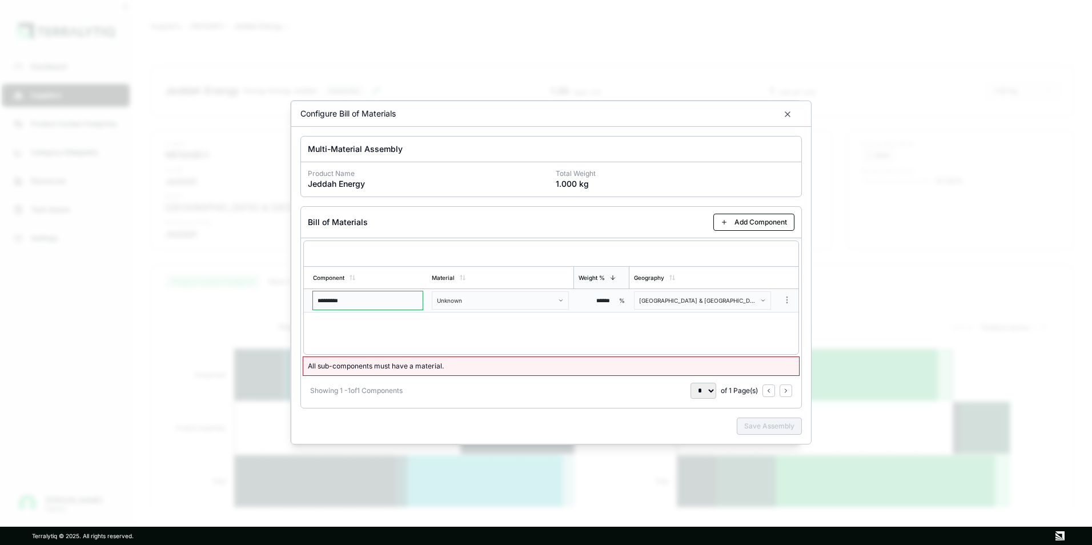
click at [367, 295] on input "*********" at bounding box center [368, 300] width 110 height 18
click at [363, 296] on input "*********" at bounding box center [368, 300] width 110 height 18
drag, startPoint x: 363, startPoint y: 296, endPoint x: 357, endPoint y: 253, distance: 43.2
click at [364, 293] on input "*********" at bounding box center [368, 300] width 110 height 18
drag, startPoint x: 350, startPoint y: 227, endPoint x: 346, endPoint y: 221, distance: 7.9
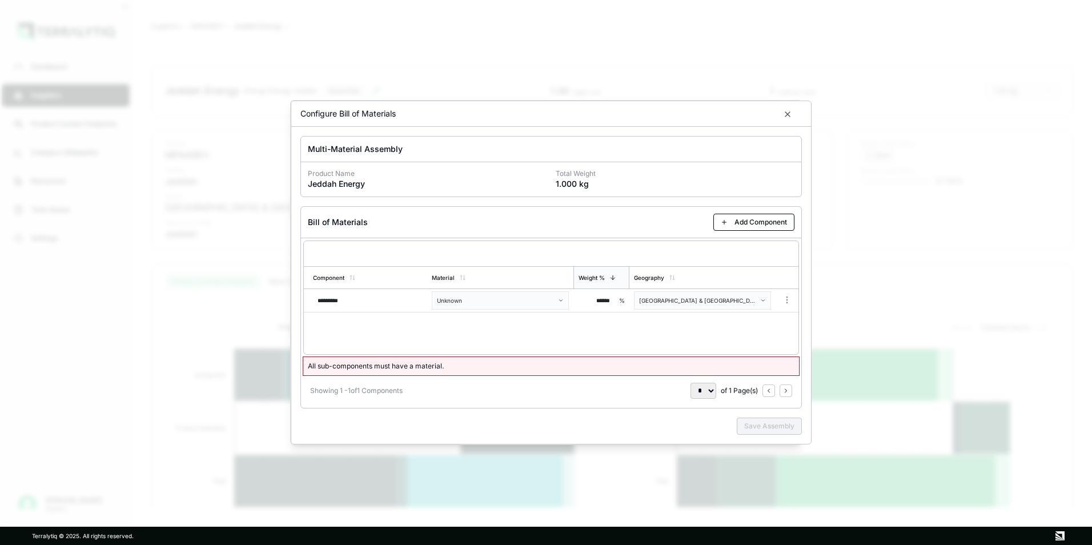
click at [349, 229] on div "Bill of Materials Add Component" at bounding box center [551, 222] width 500 height 31
click at [343, 195] on div "Multi-Material Assembly Product Name Jeddah Energy Total Weight 1.000 kg Bill o…" at bounding box center [551, 285] width 520 height 317
click at [745, 218] on button "Add Component" at bounding box center [754, 222] width 81 height 17
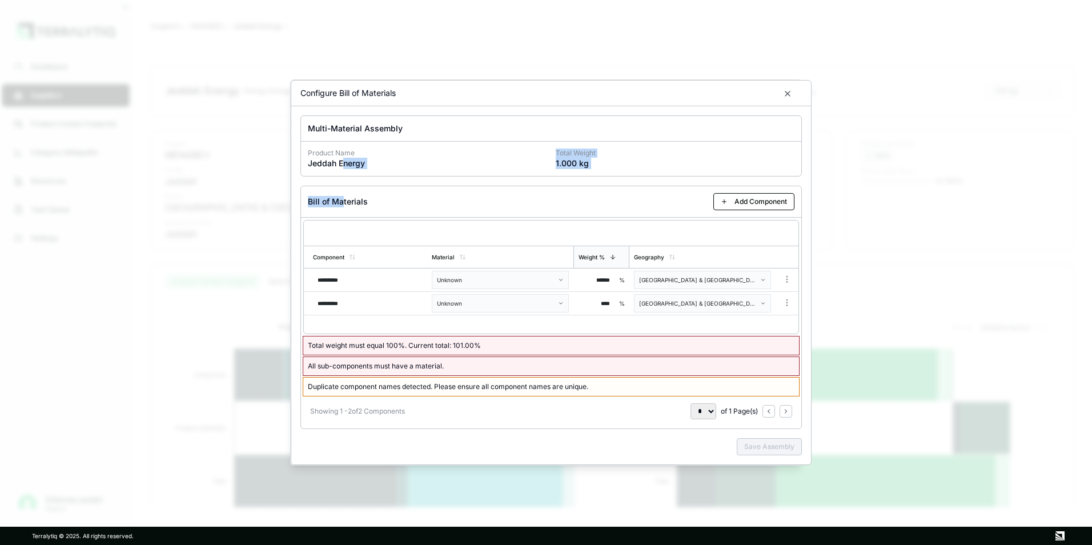
drag, startPoint x: 671, startPoint y: 318, endPoint x: 655, endPoint y: 317, distance: 16.0
drag, startPoint x: 655, startPoint y: 317, endPoint x: 591, endPoint y: 302, distance: 65.8
click at [591, 302] on input "****" at bounding box center [596, 303] width 37 height 18
click at [600, 300] on input "****" at bounding box center [596, 303] width 37 height 18
click at [603, 299] on input "****" at bounding box center [596, 303] width 37 height 18
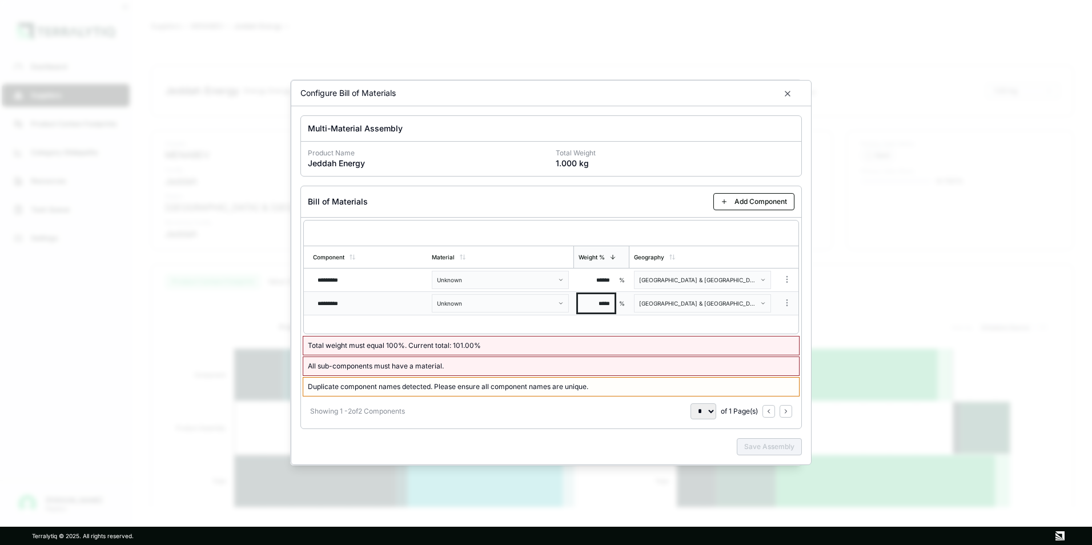
type input "******"
click at [663, 321] on div "Component Material Weight % Geography ********* Unknown ****** % [GEOGRAPHIC_DA…" at bounding box center [551, 277] width 496 height 114
click at [781, 274] on body "Dashboard Suppliers Product Carbon Footprints Category Glidepaths Resources Tas…" at bounding box center [546, 272] width 1092 height 545
click at [759, 297] on div "Remove Component" at bounding box center [753, 299] width 75 height 16
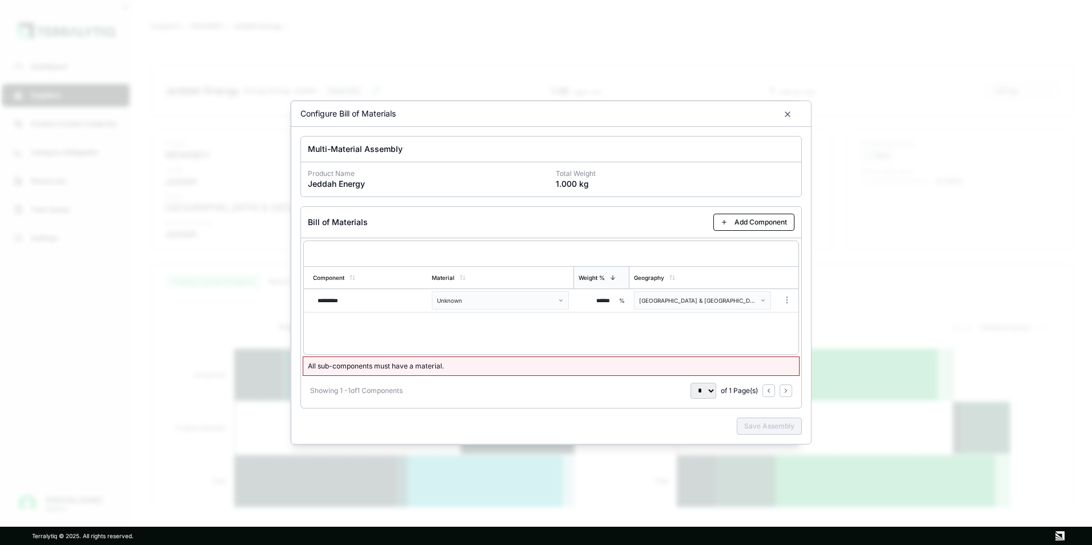
click at [783, 121] on div "Configure Bill of Materials" at bounding box center [551, 114] width 520 height 26
click at [786, 117] on icon "button" at bounding box center [787, 114] width 9 height 9
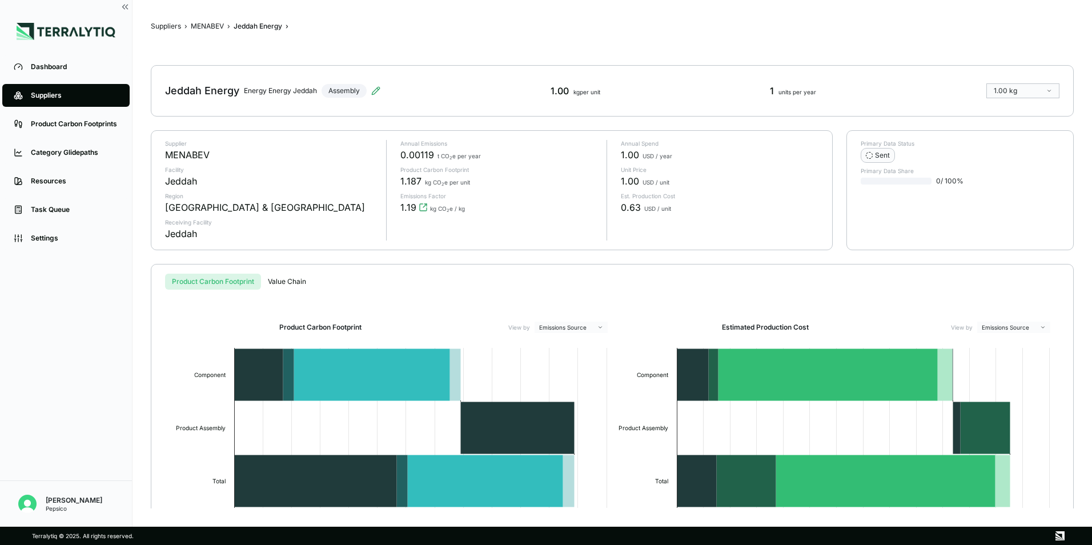
drag, startPoint x: 685, startPoint y: 249, endPoint x: 558, endPoint y: 207, distance: 133.9
click at [679, 249] on div "Supplier MENABEV Facility [GEOGRAPHIC_DATA] [GEOGRAPHIC_DATA] & [GEOGRAPHIC_DAT…" at bounding box center [491, 190] width 681 height 119
click at [1005, 89] on html "Dashboard Suppliers Product Carbon Footprints Category Glidepaths Resources Tas…" at bounding box center [546, 272] width 1092 height 545
click at [917, 57] on html "Dashboard Suppliers Product Carbon Footprints Category Glidepaths Resources Tas…" at bounding box center [546, 272] width 1092 height 545
click at [79, 61] on link "Dashboard" at bounding box center [65, 66] width 127 height 23
